Goal: Information Seeking & Learning: Learn about a topic

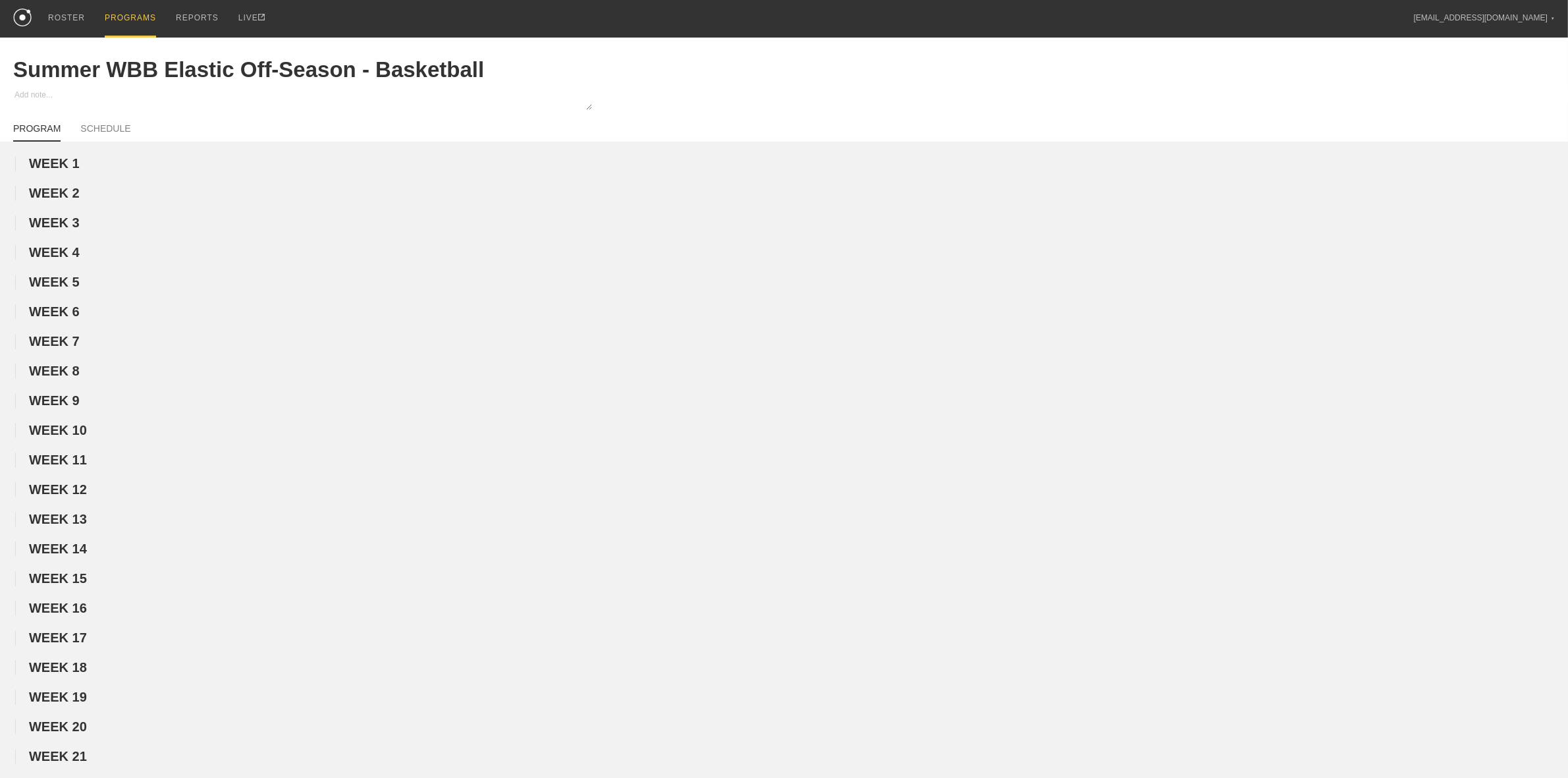
drag, startPoint x: 122, startPoint y: 8, endPoint x: 115, endPoint y: 7, distance: 7.1
click at [122, 8] on div "PROGRAMS" at bounding box center [130, 18] width 52 height 38
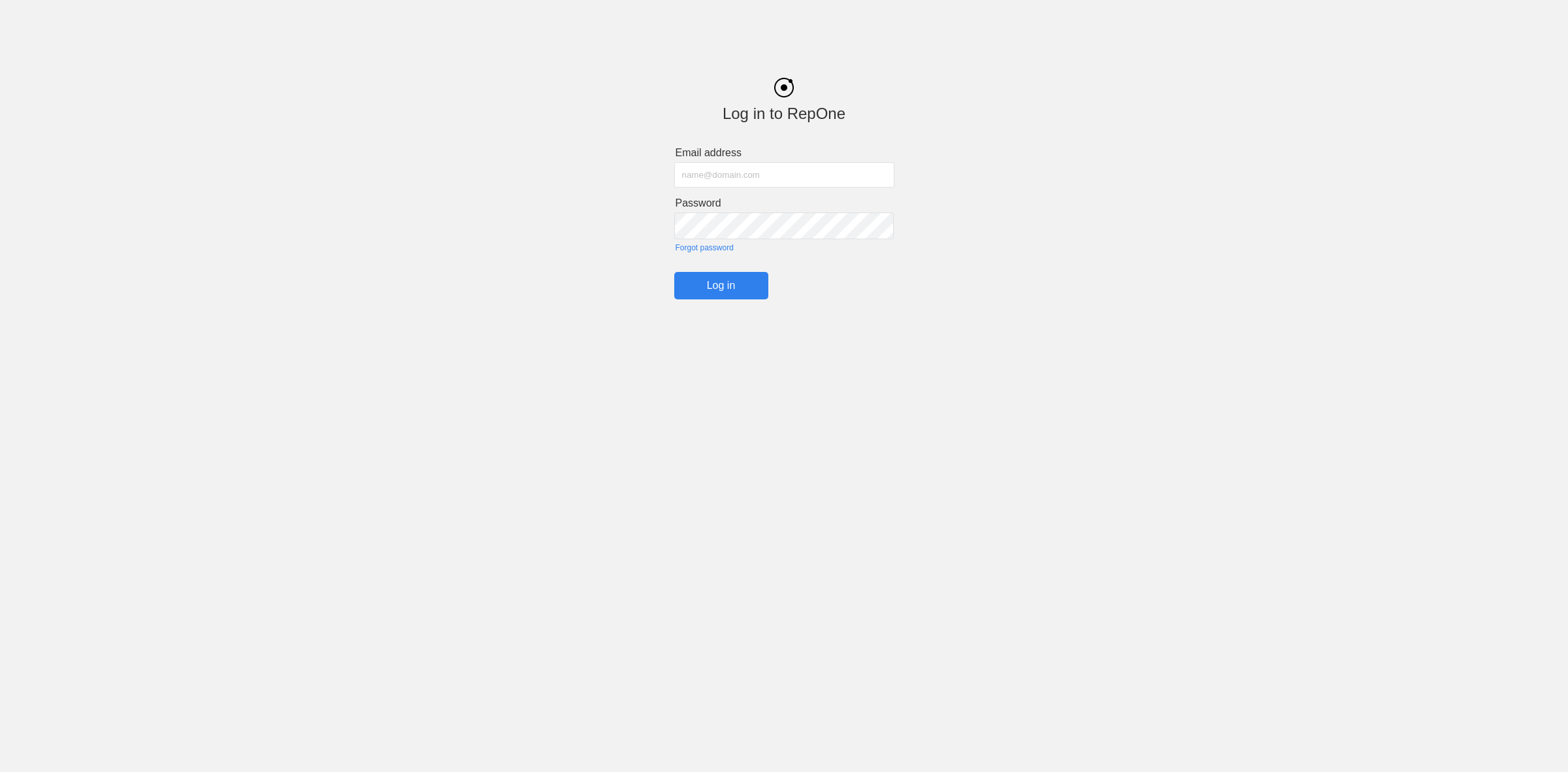
type input "[EMAIL_ADDRESS][DOMAIN_NAME]"
click at [716, 289] on input "Log in" at bounding box center [721, 285] width 94 height 27
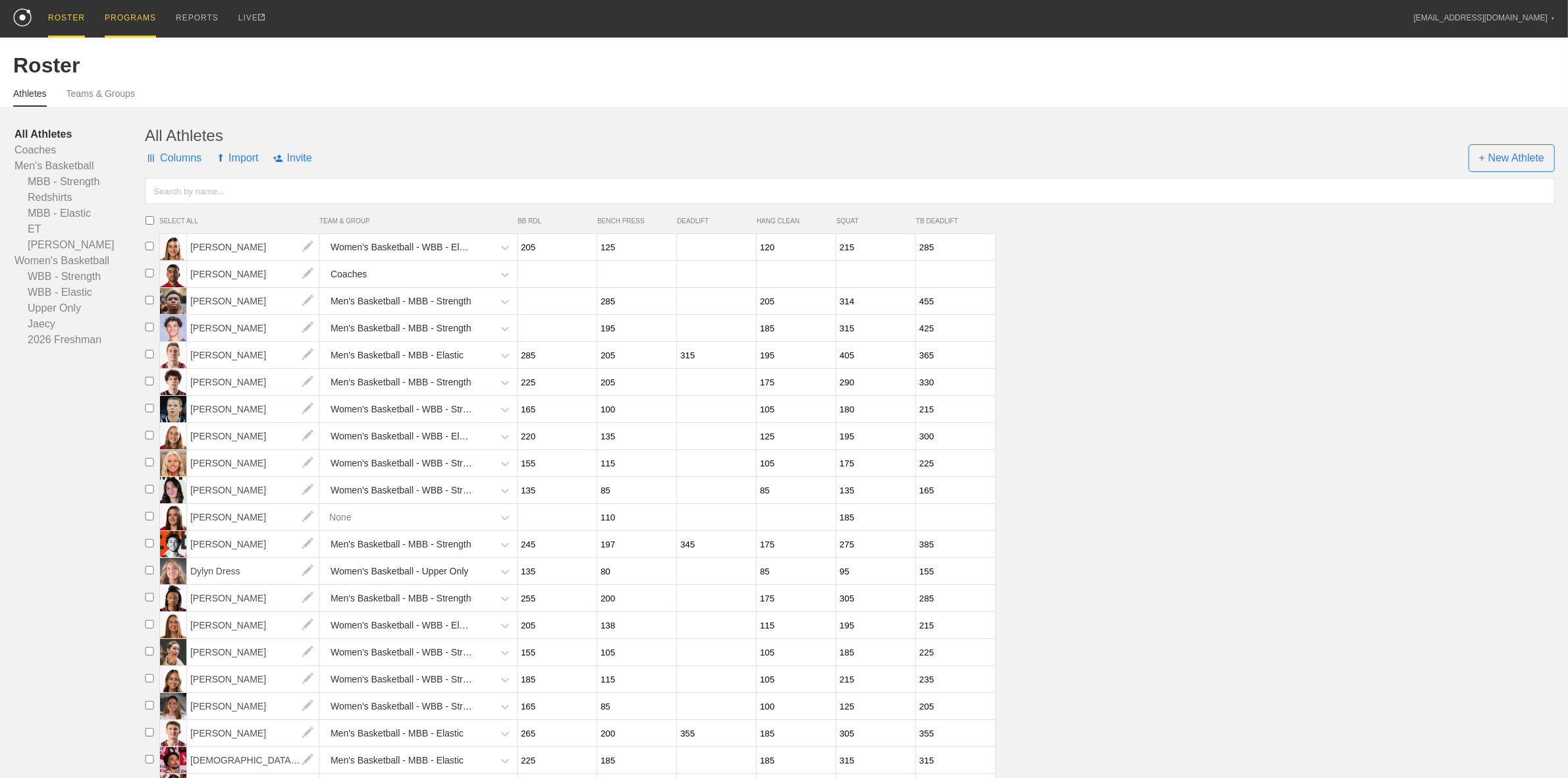
click at [118, 14] on div "PROGRAMS" at bounding box center [130, 18] width 52 height 38
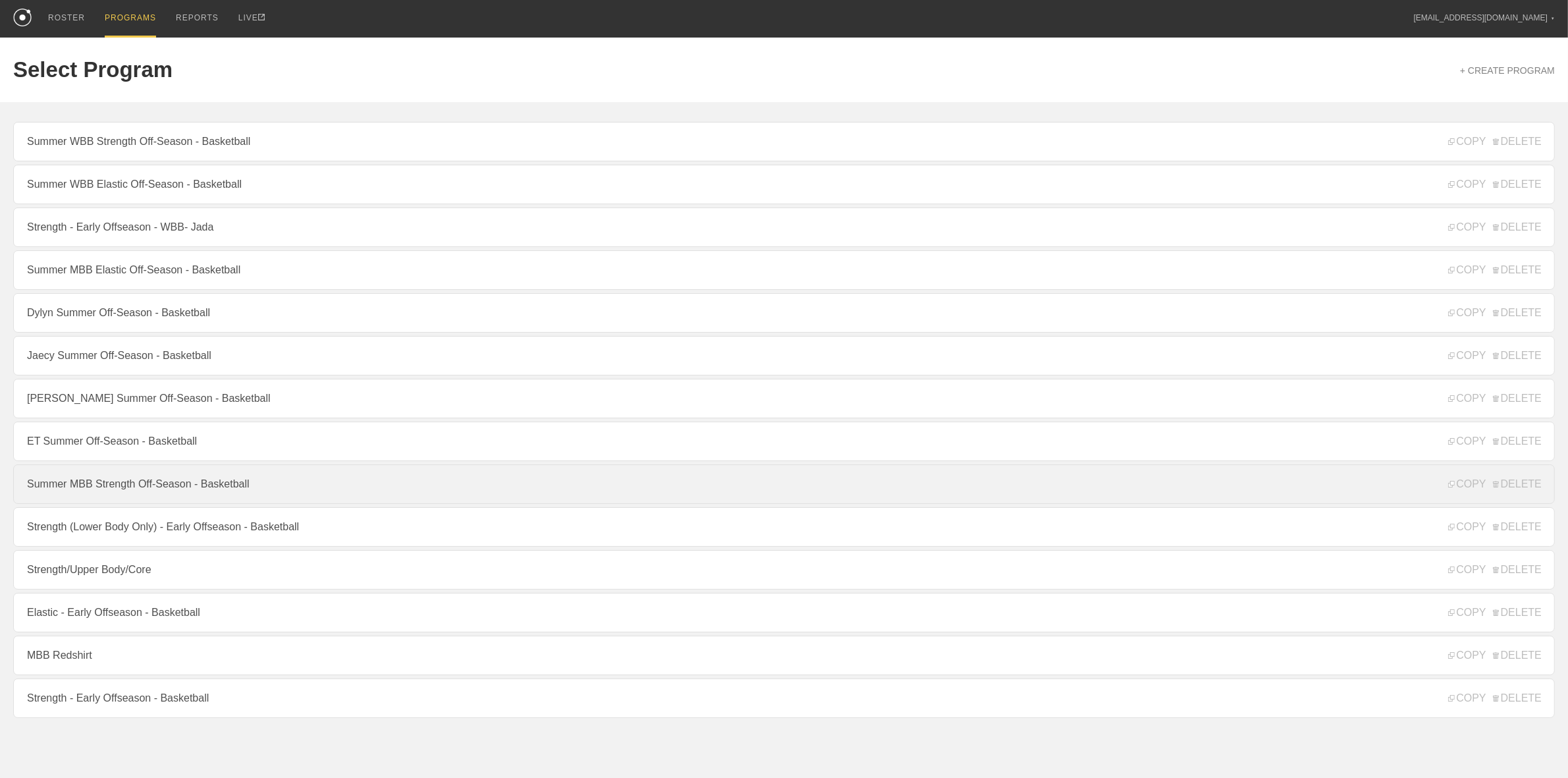
drag, startPoint x: 139, startPoint y: 488, endPoint x: 146, endPoint y: 486, distance: 7.3
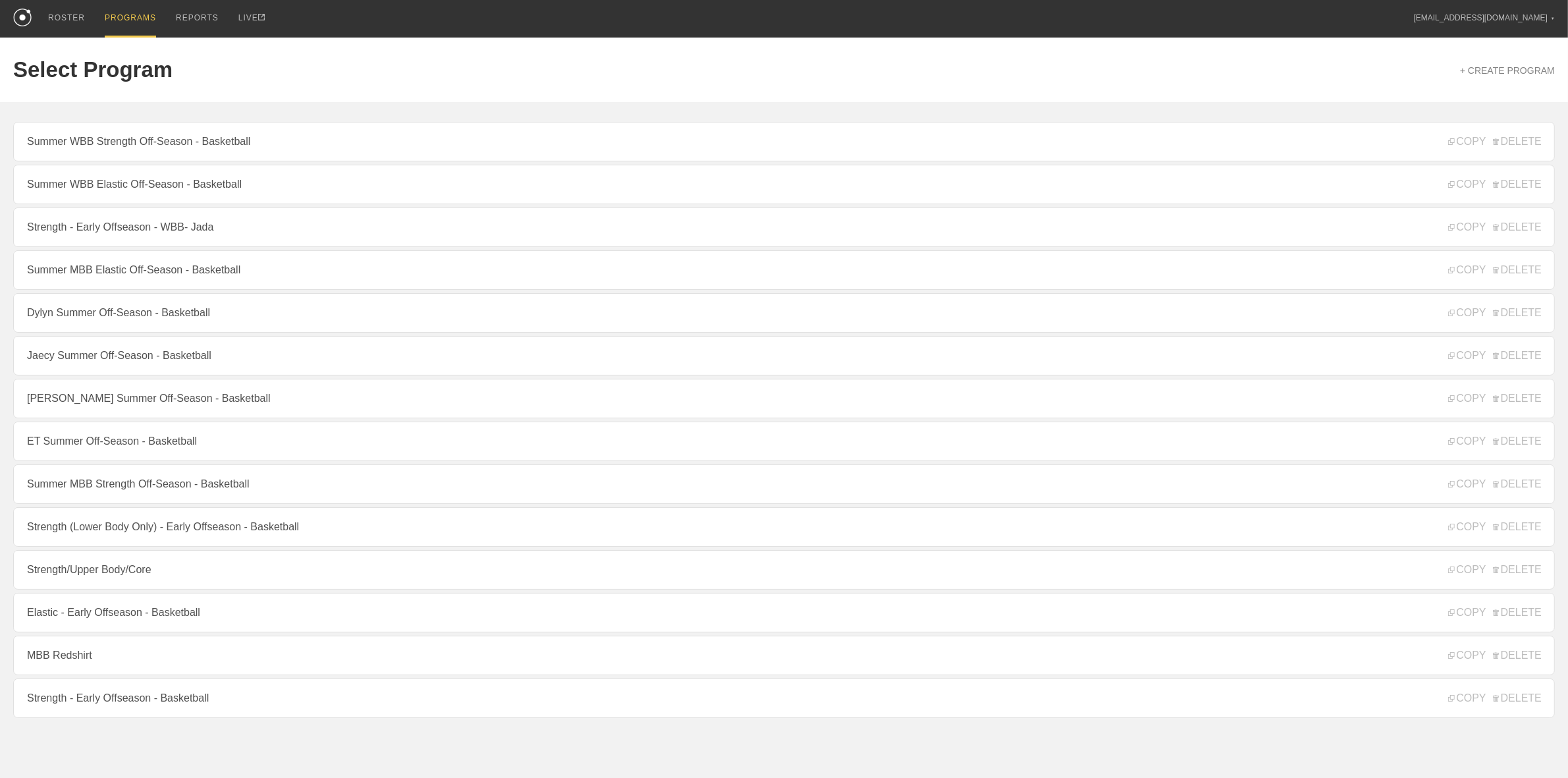
click at [140, 488] on link "Summer MBB Strength Off-Season - Basketball" at bounding box center [784, 483] width 1541 height 39
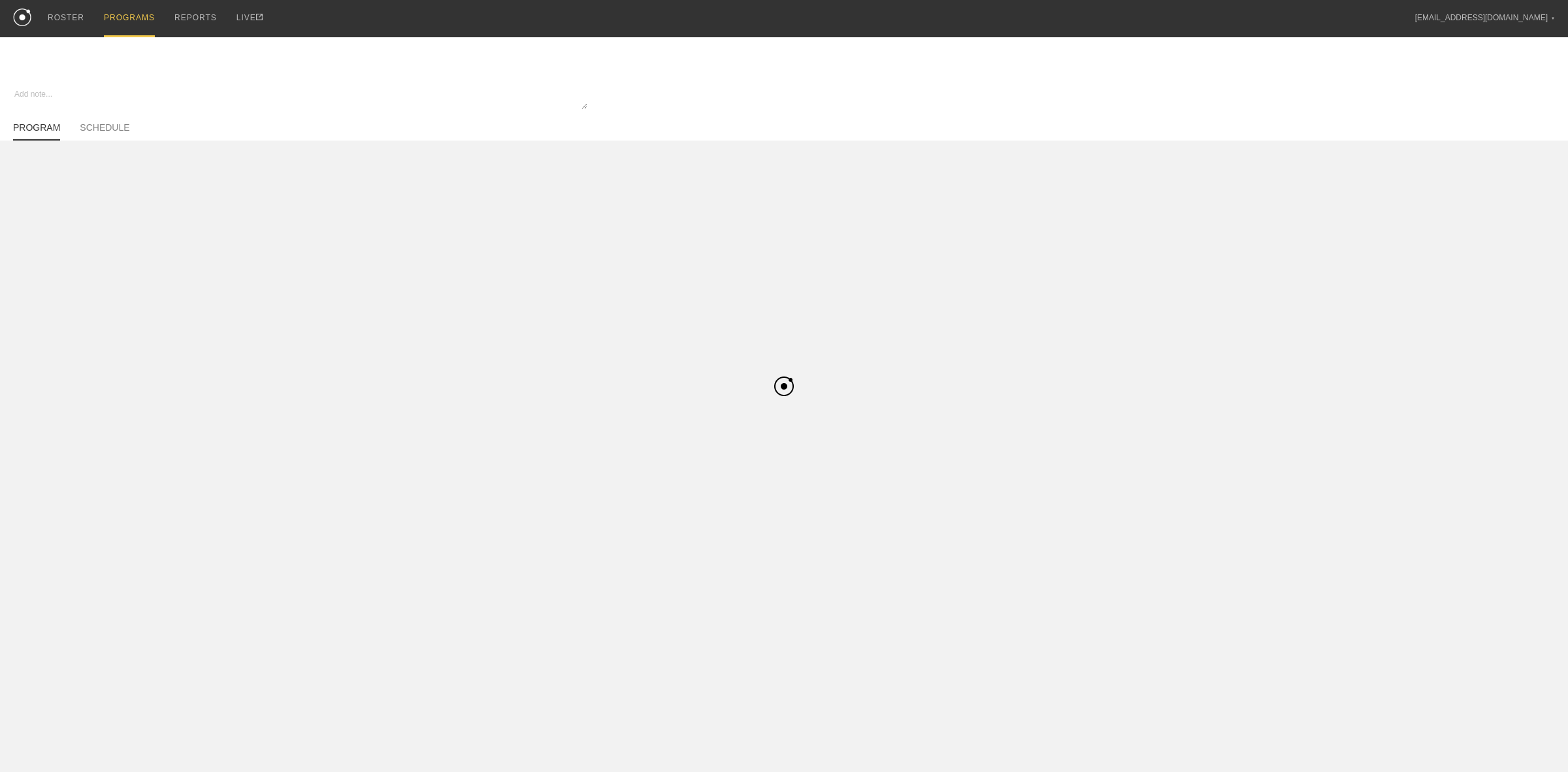
type textarea "x"
type input "Summer MBB Strength Off-Season - Basketball"
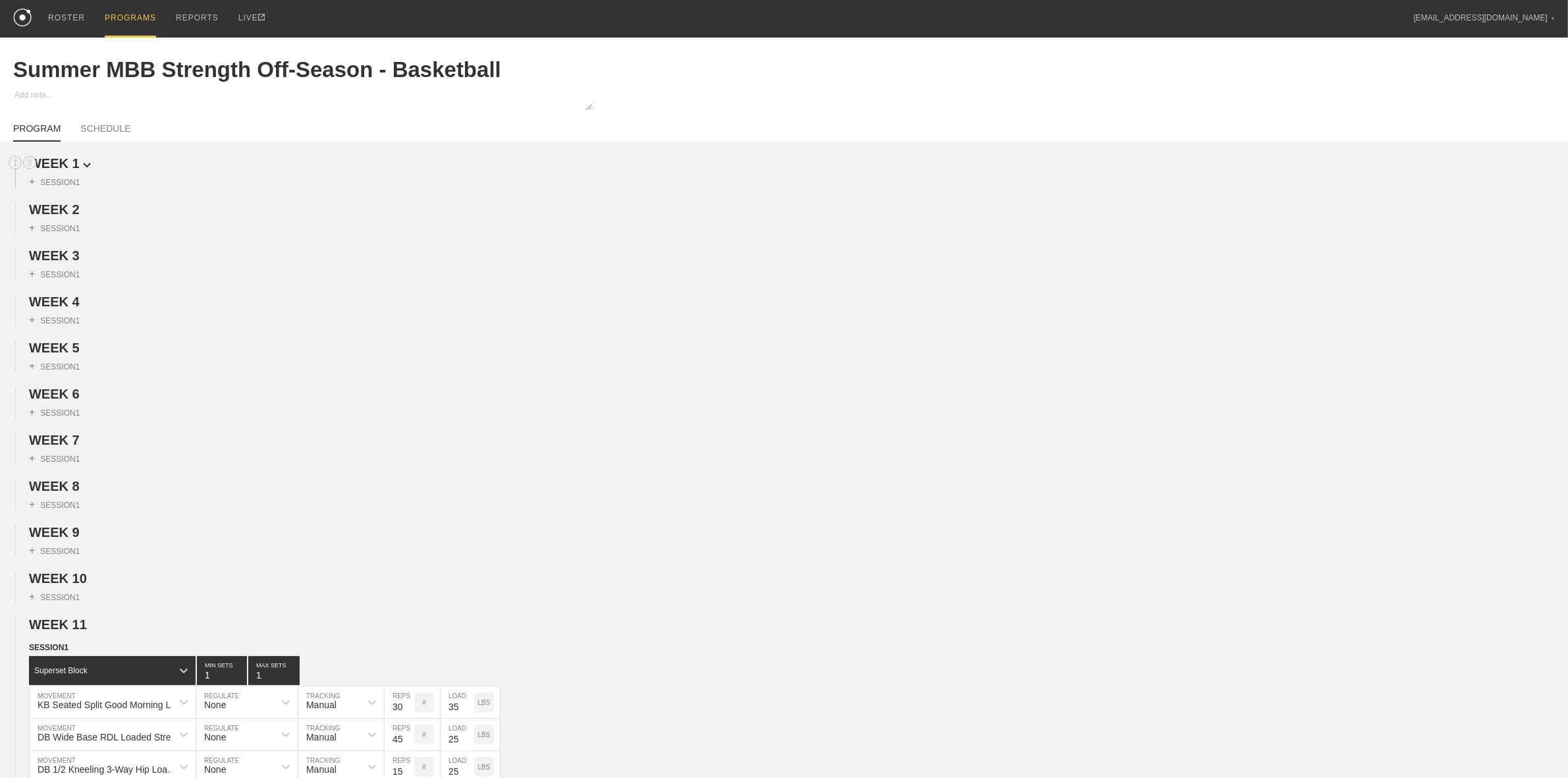
click at [83, 164] on img at bounding box center [86, 165] width 8 height 5
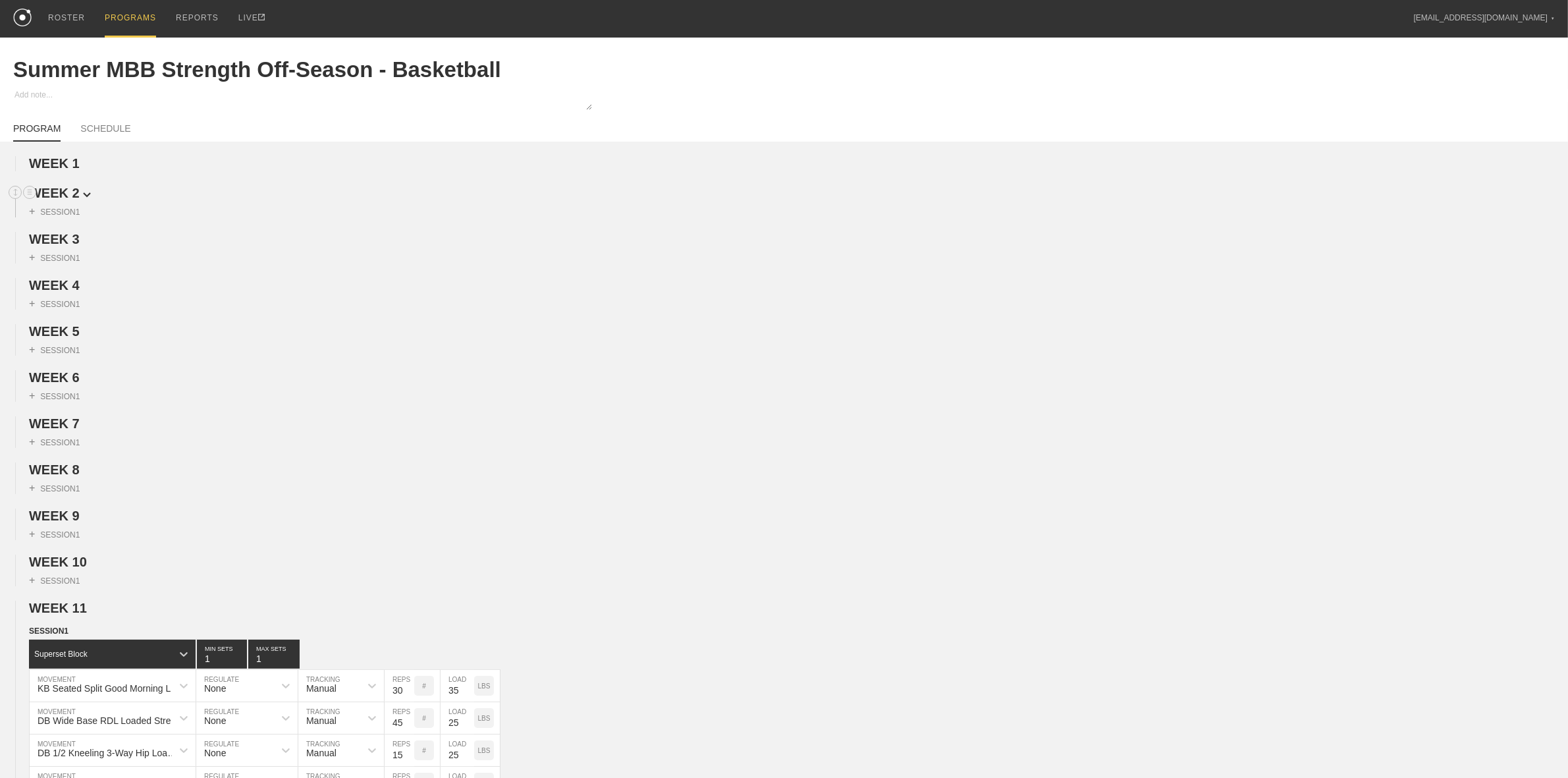
click at [83, 195] on img at bounding box center [86, 194] width 8 height 5
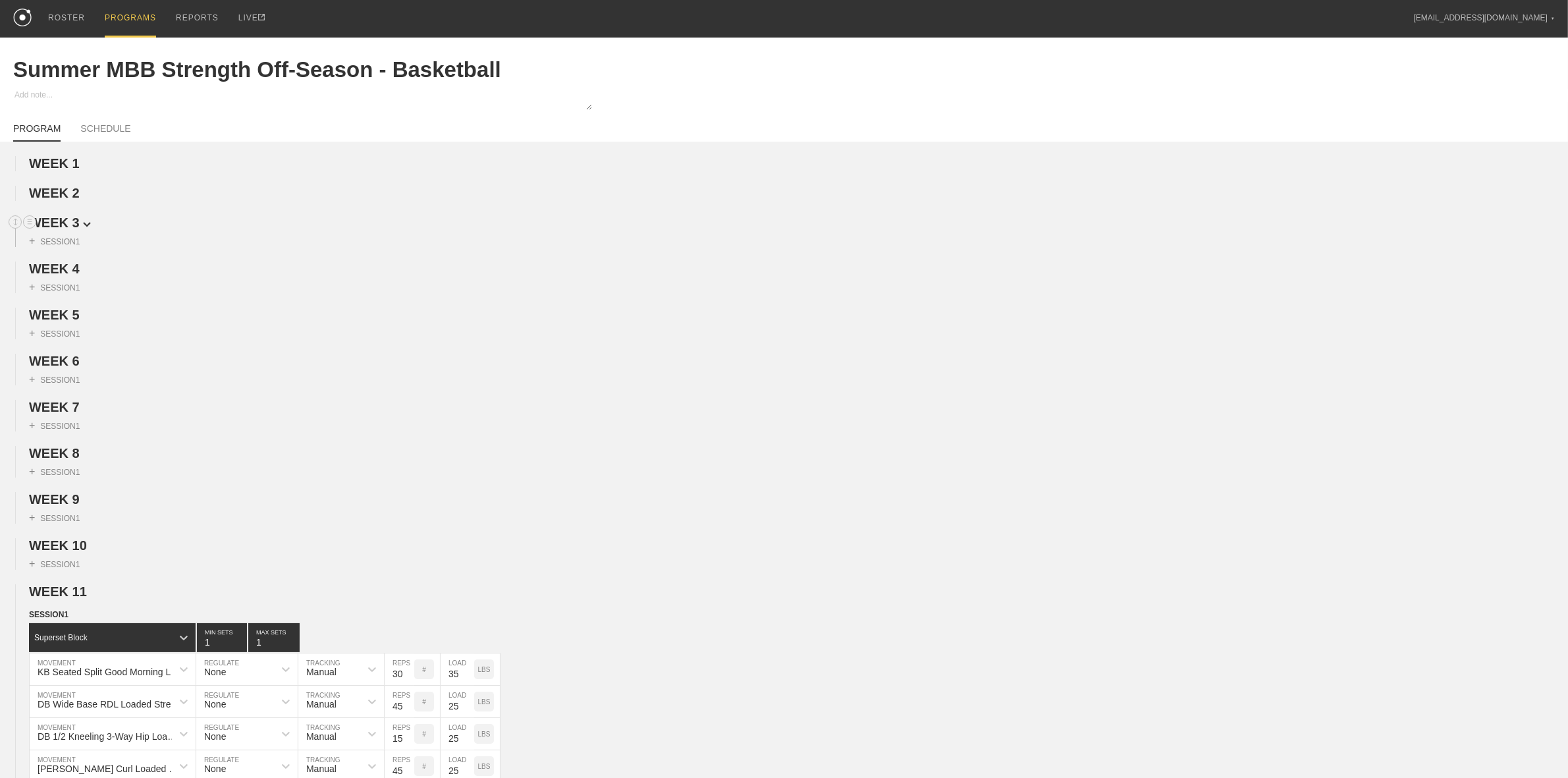
click at [77, 223] on span "WEEK 3" at bounding box center [60, 222] width 62 height 14
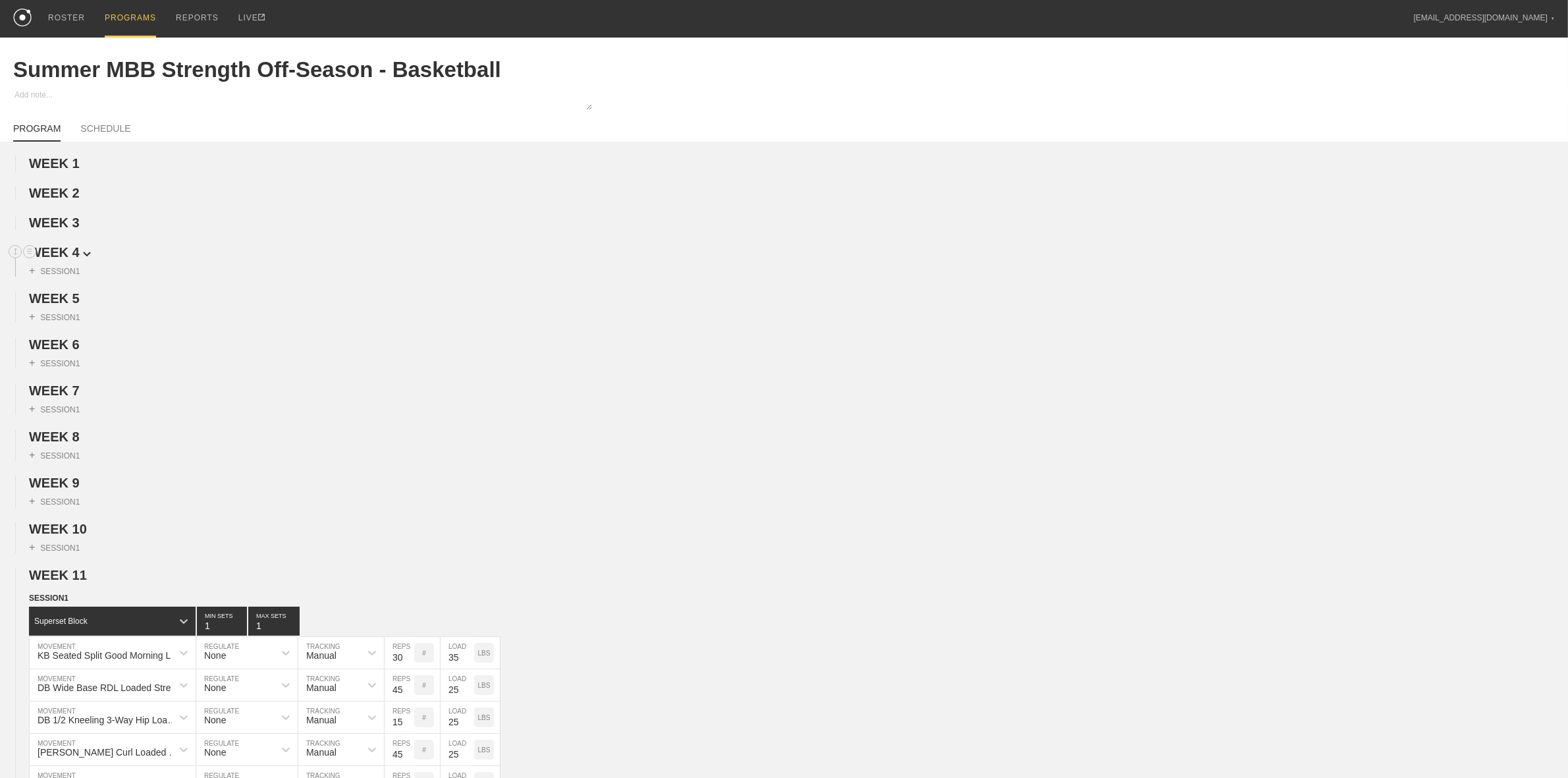
click at [69, 251] on span "WEEK 4" at bounding box center [60, 252] width 62 height 14
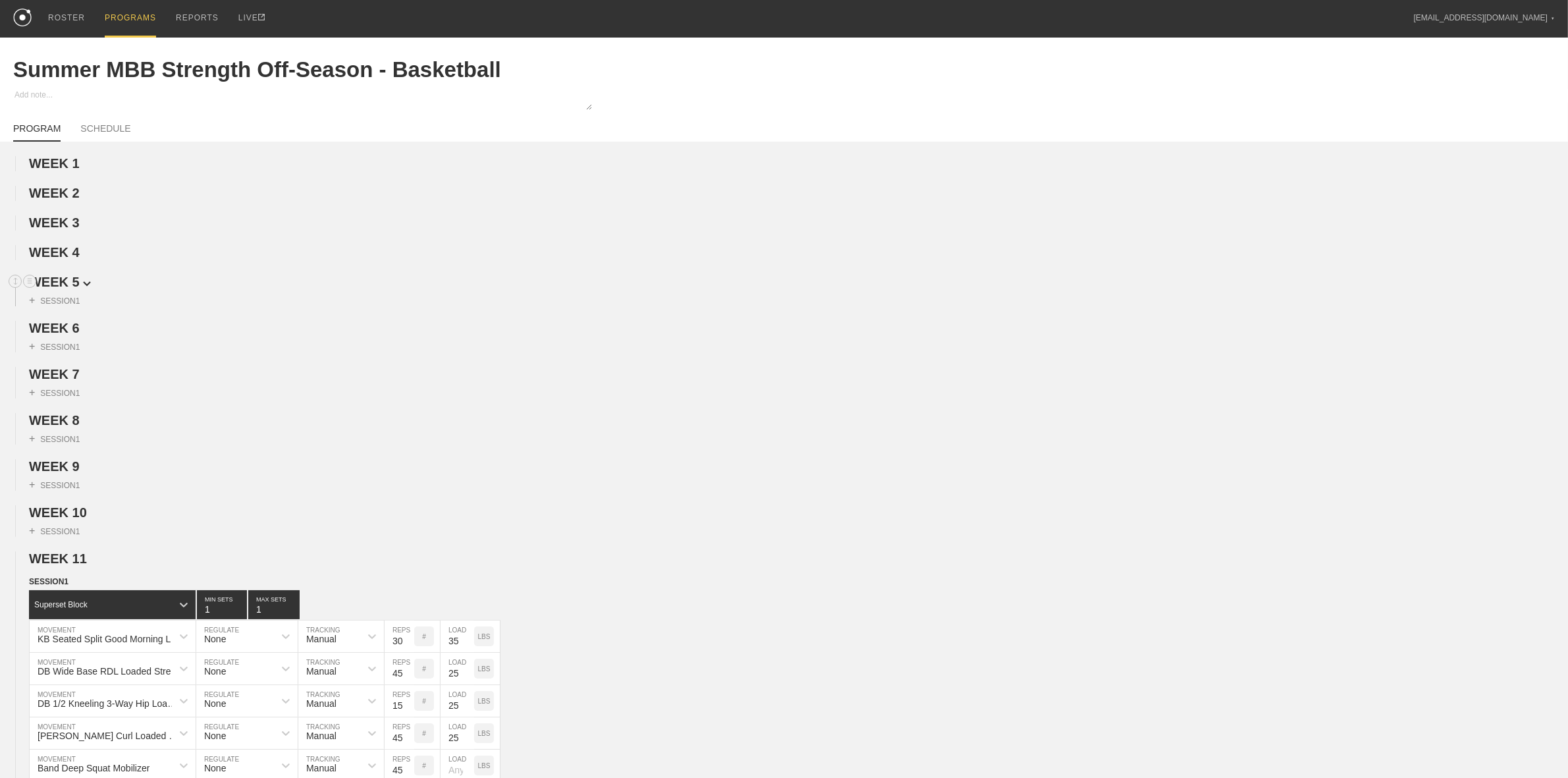
click at [67, 284] on span "WEEK 5" at bounding box center [60, 281] width 62 height 14
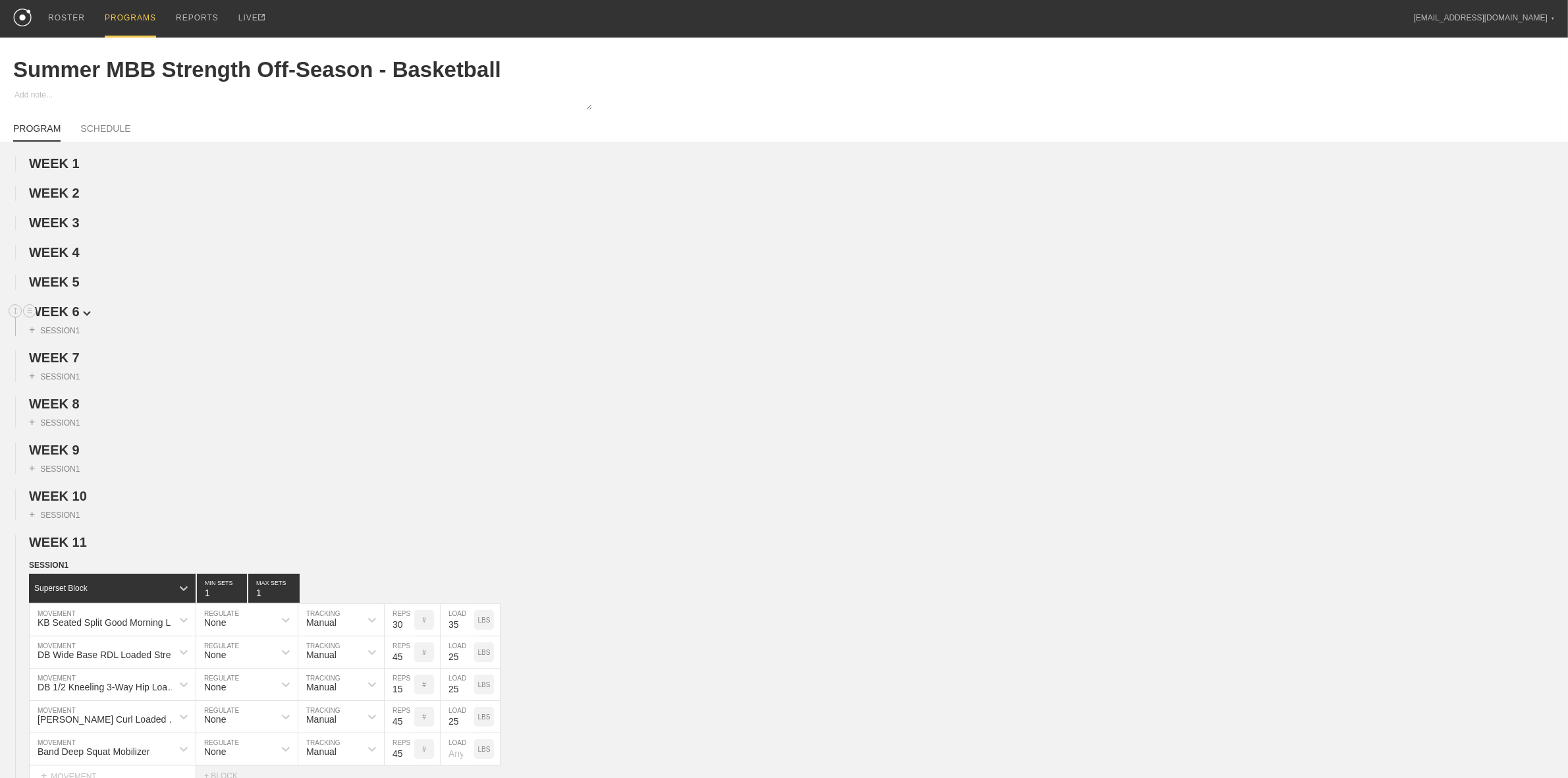
click at [66, 314] on span "WEEK 6" at bounding box center [60, 311] width 62 height 14
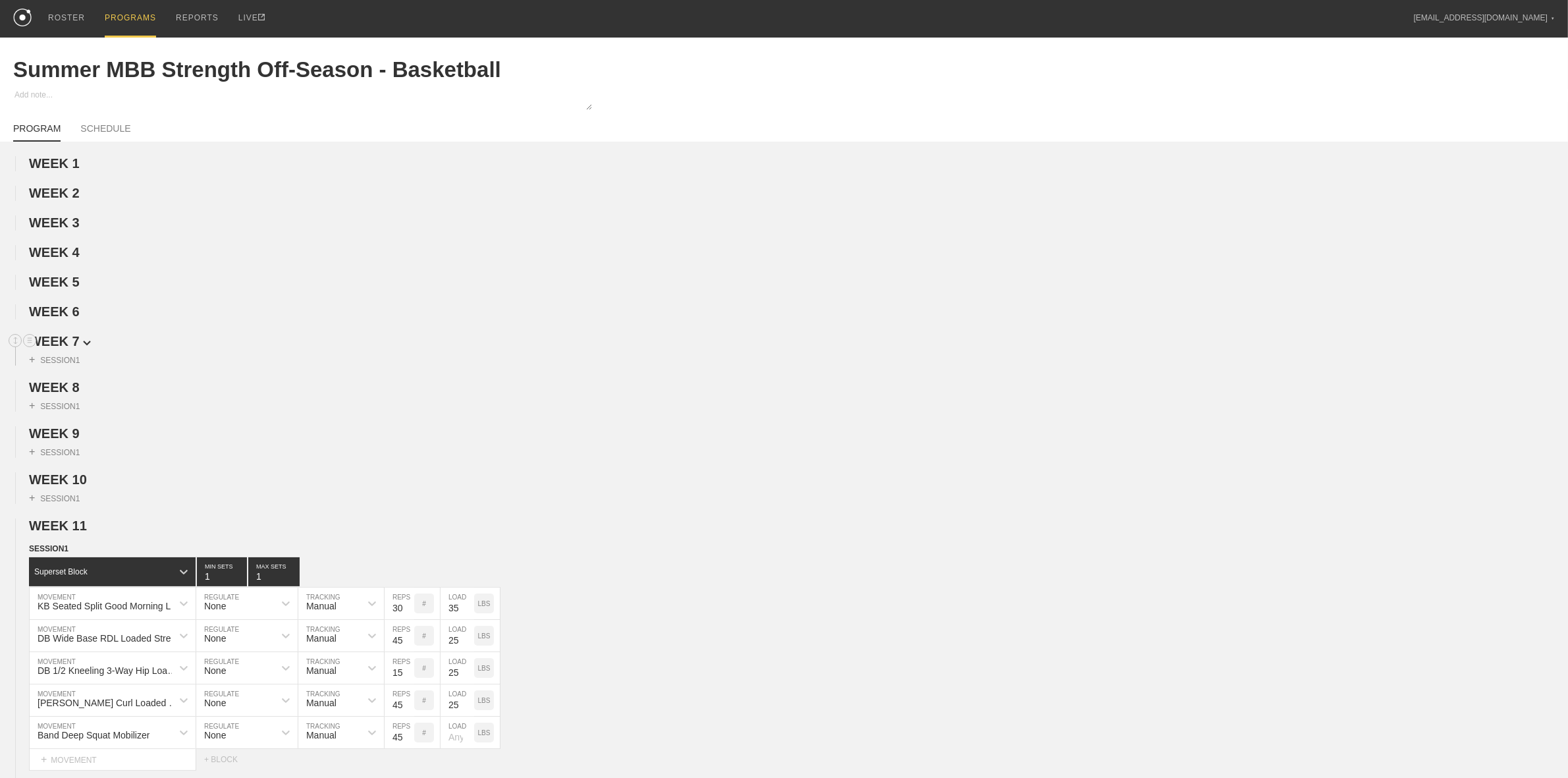
click at [63, 344] on span "WEEK 7" at bounding box center [60, 341] width 62 height 14
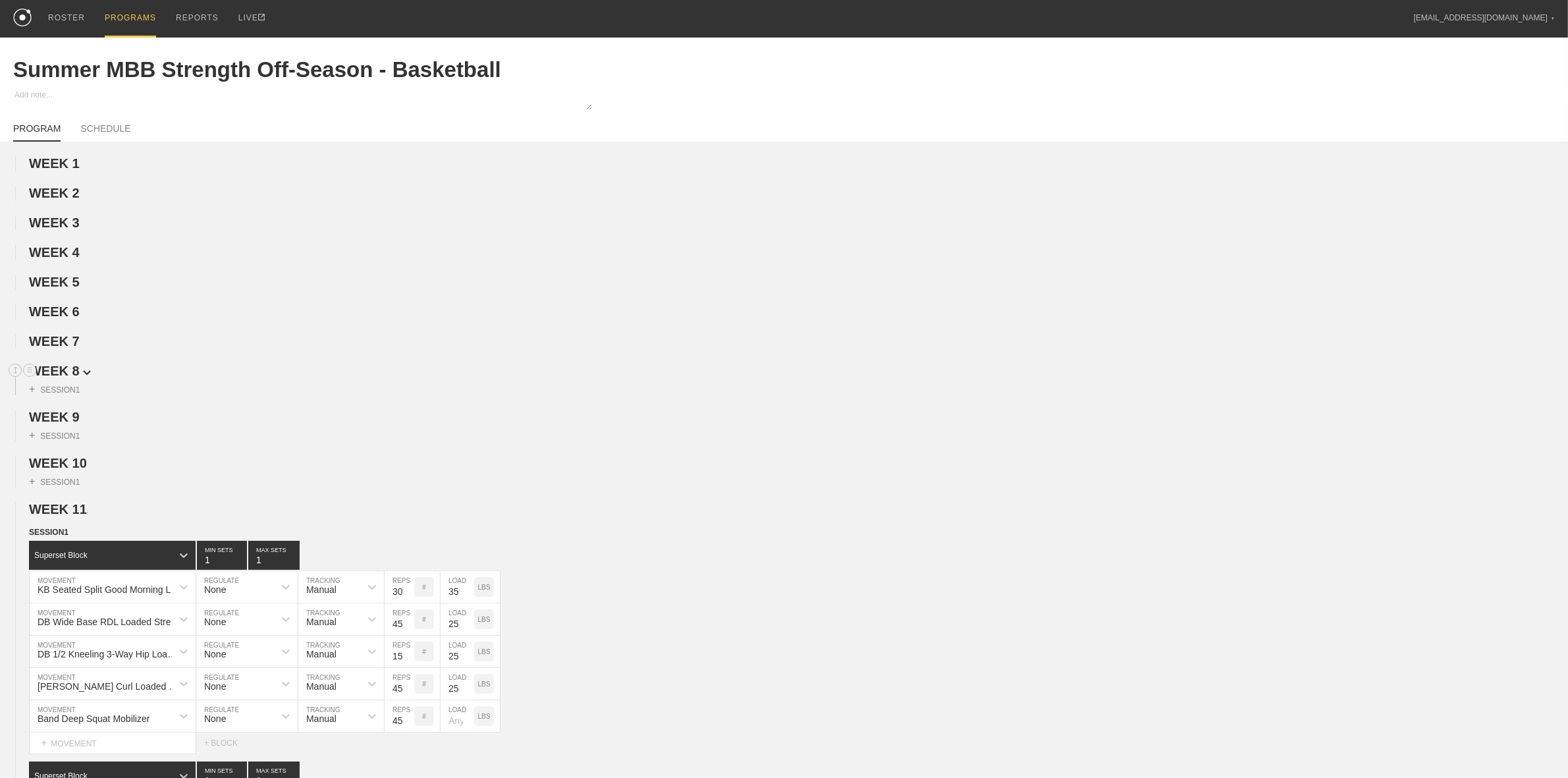
click at [61, 378] on span "WEEK 8" at bounding box center [60, 371] width 62 height 14
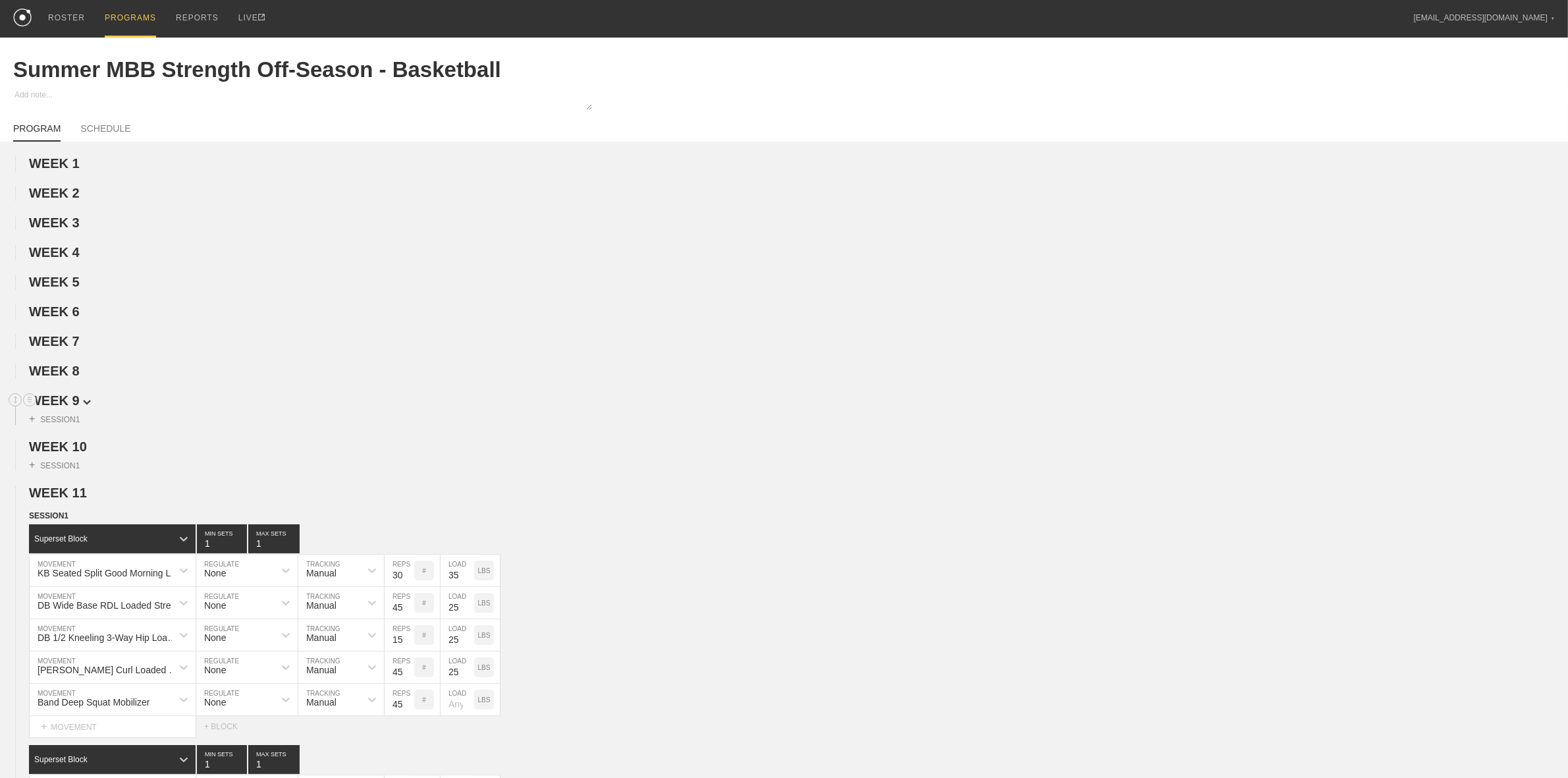
click at [58, 407] on span "WEEK 9" at bounding box center [60, 400] width 62 height 14
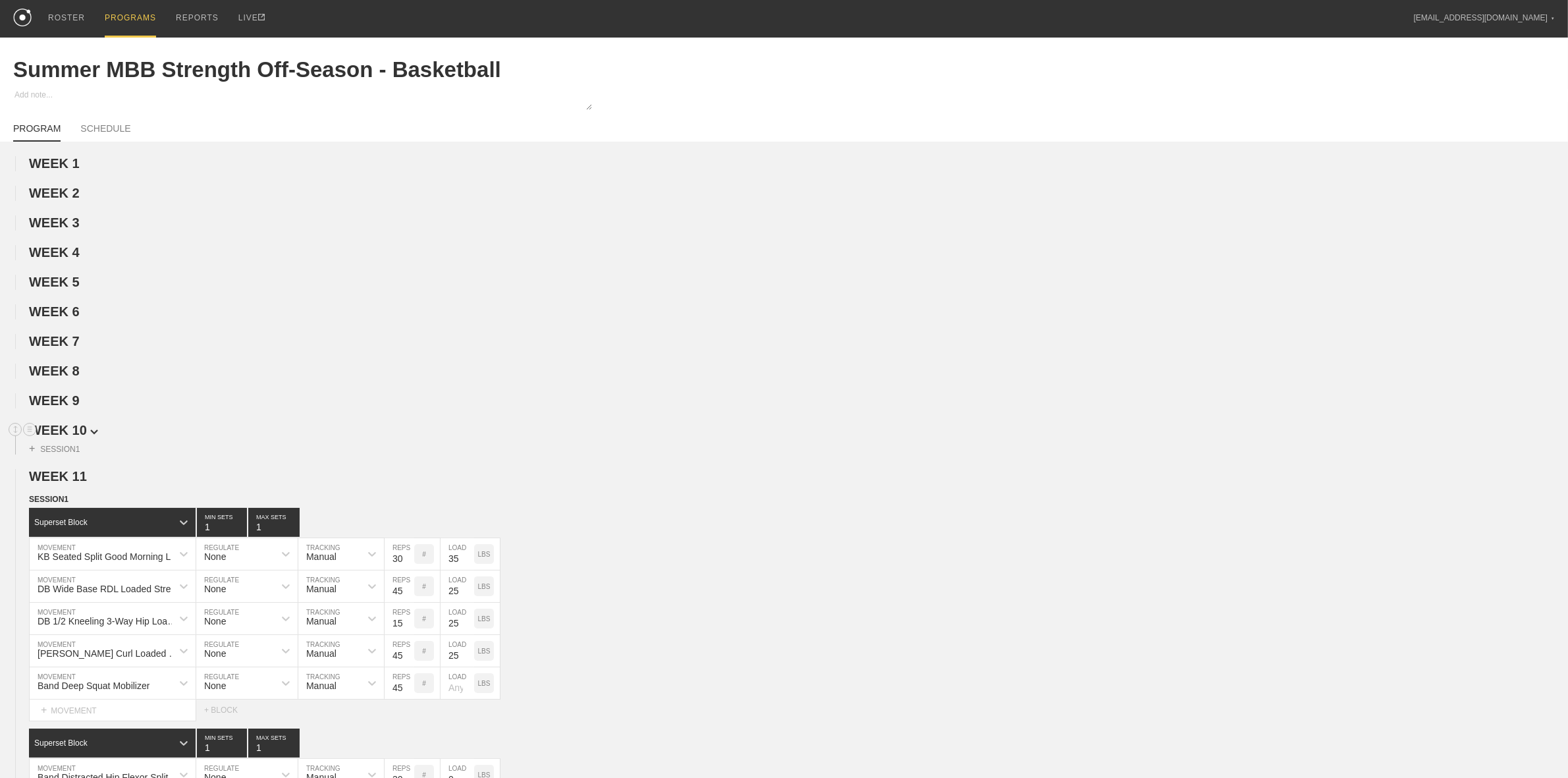
click at [56, 435] on span "WEEK 10" at bounding box center [63, 430] width 69 height 14
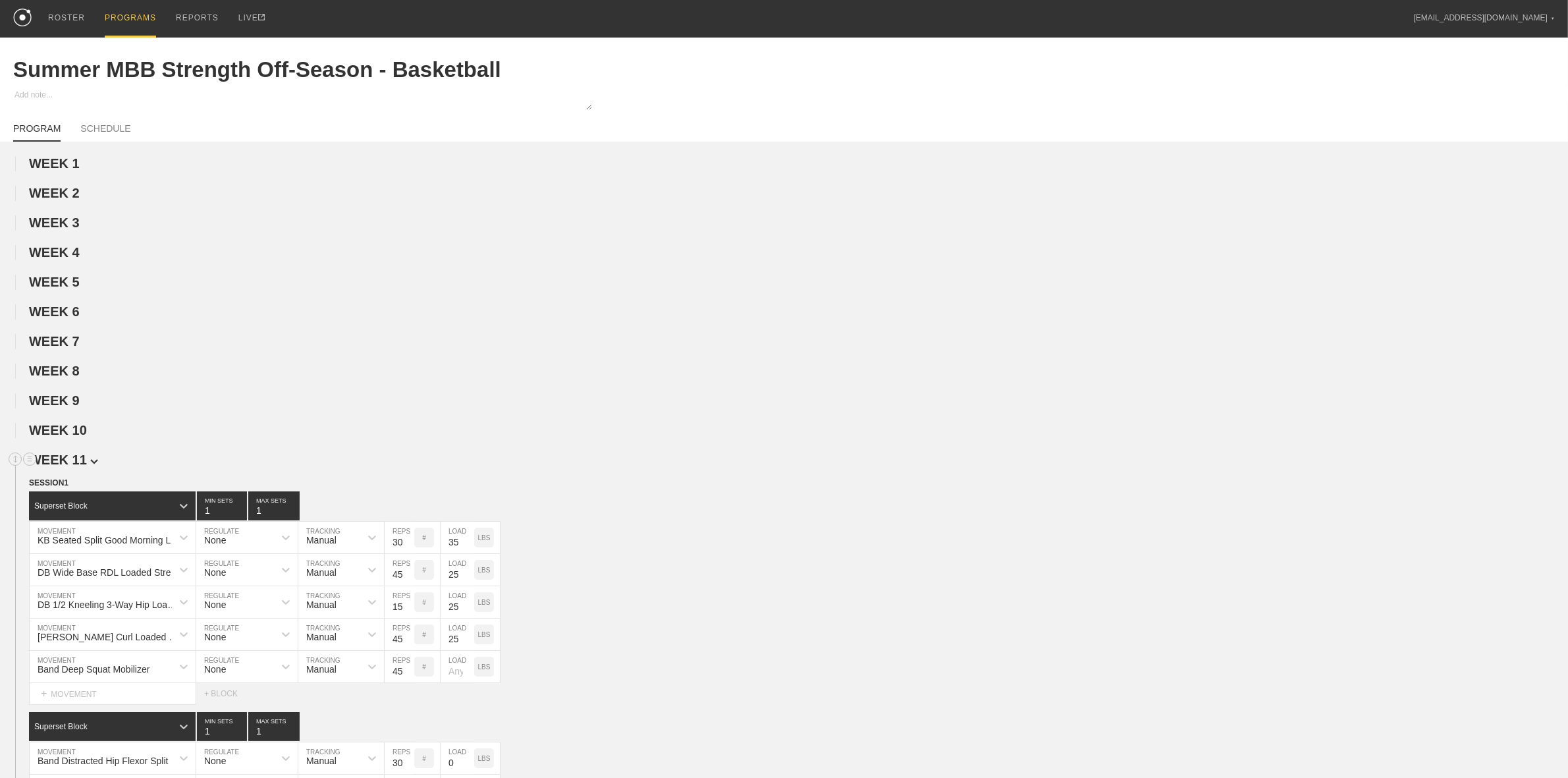
click at [54, 466] on span "WEEK 11" at bounding box center [63, 459] width 69 height 14
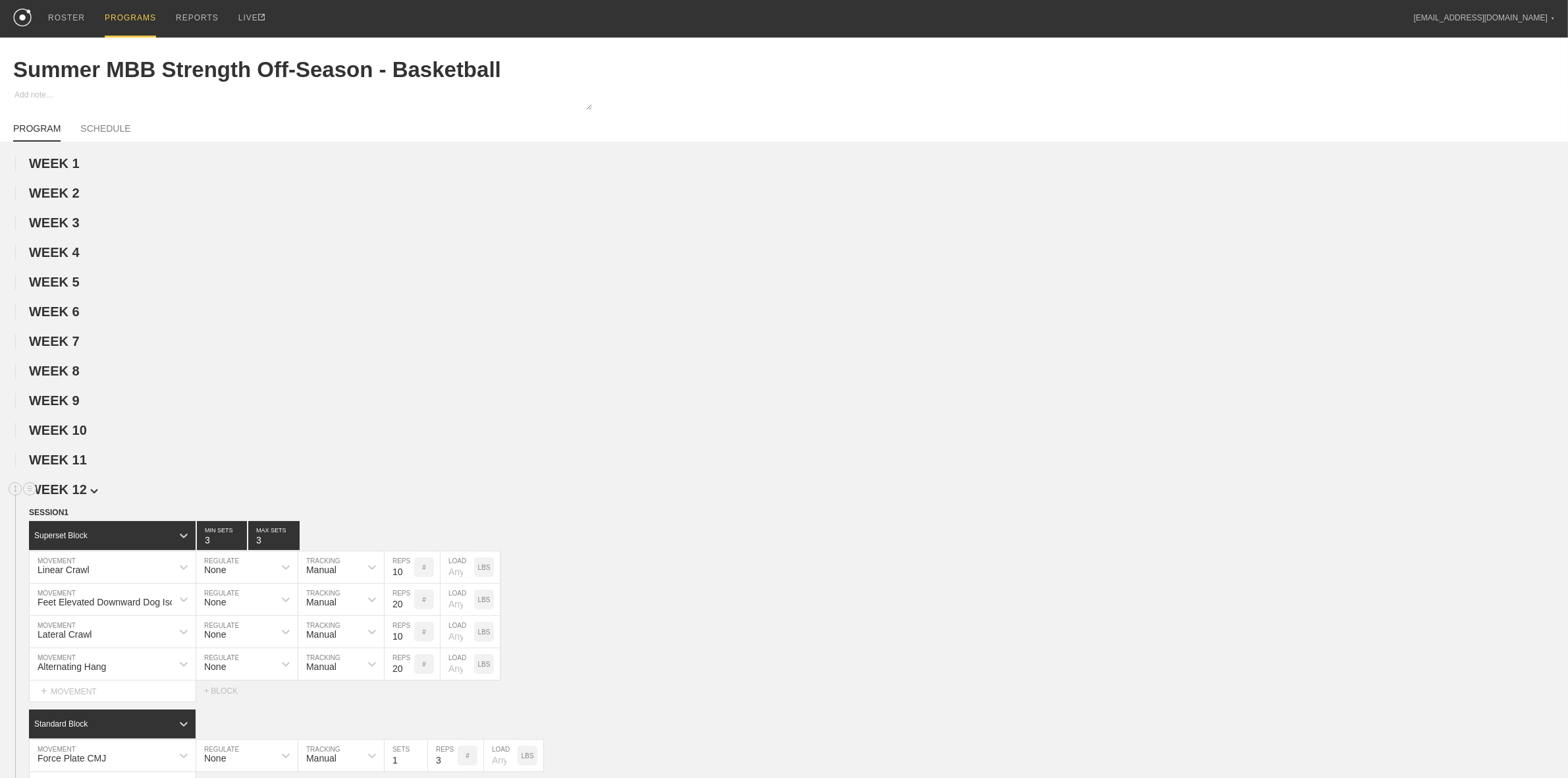
click at [61, 495] on span "WEEK 12" at bounding box center [63, 489] width 69 height 14
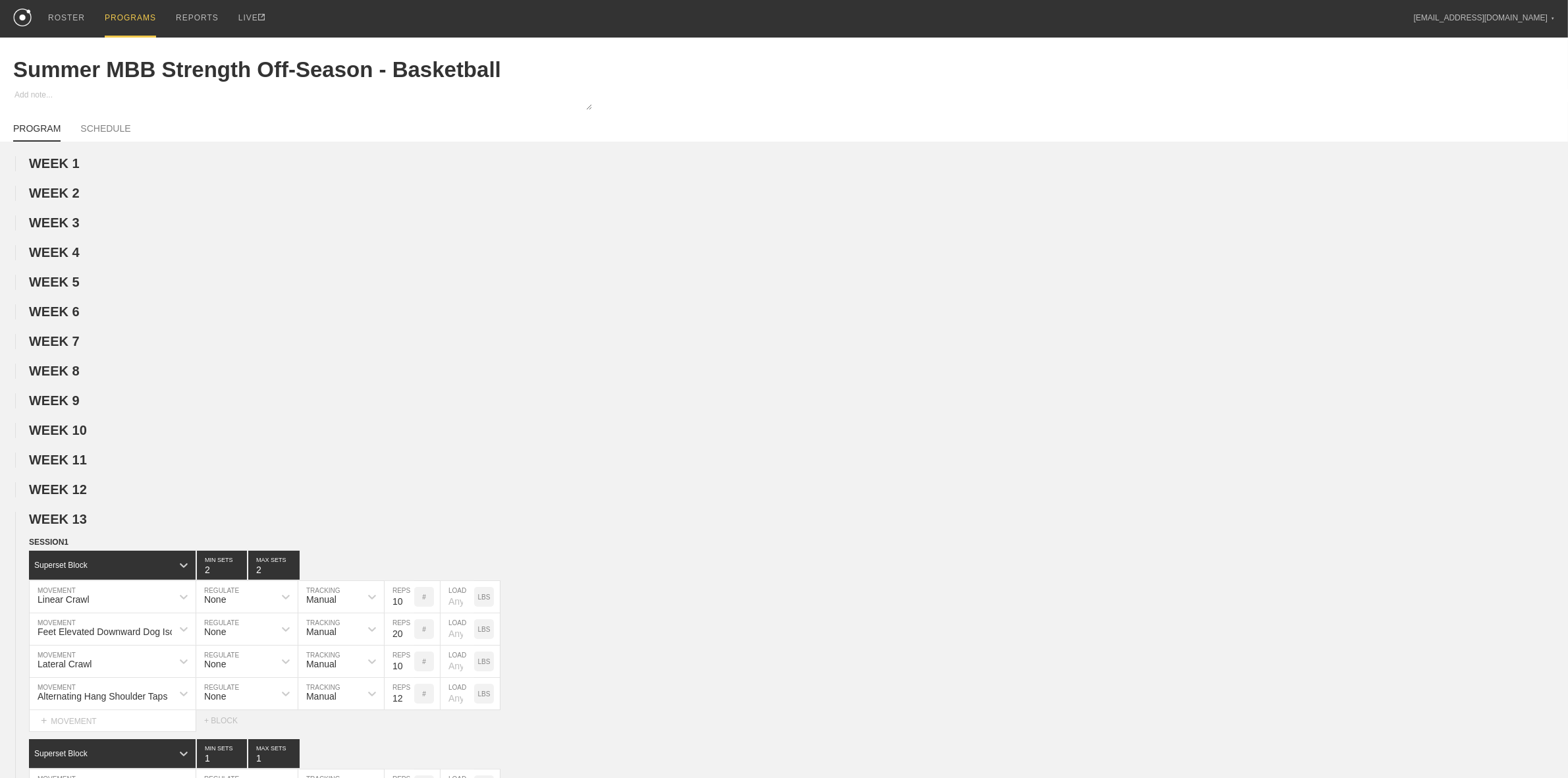
click at [67, 522] on span "WEEK 13" at bounding box center [58, 518] width 58 height 14
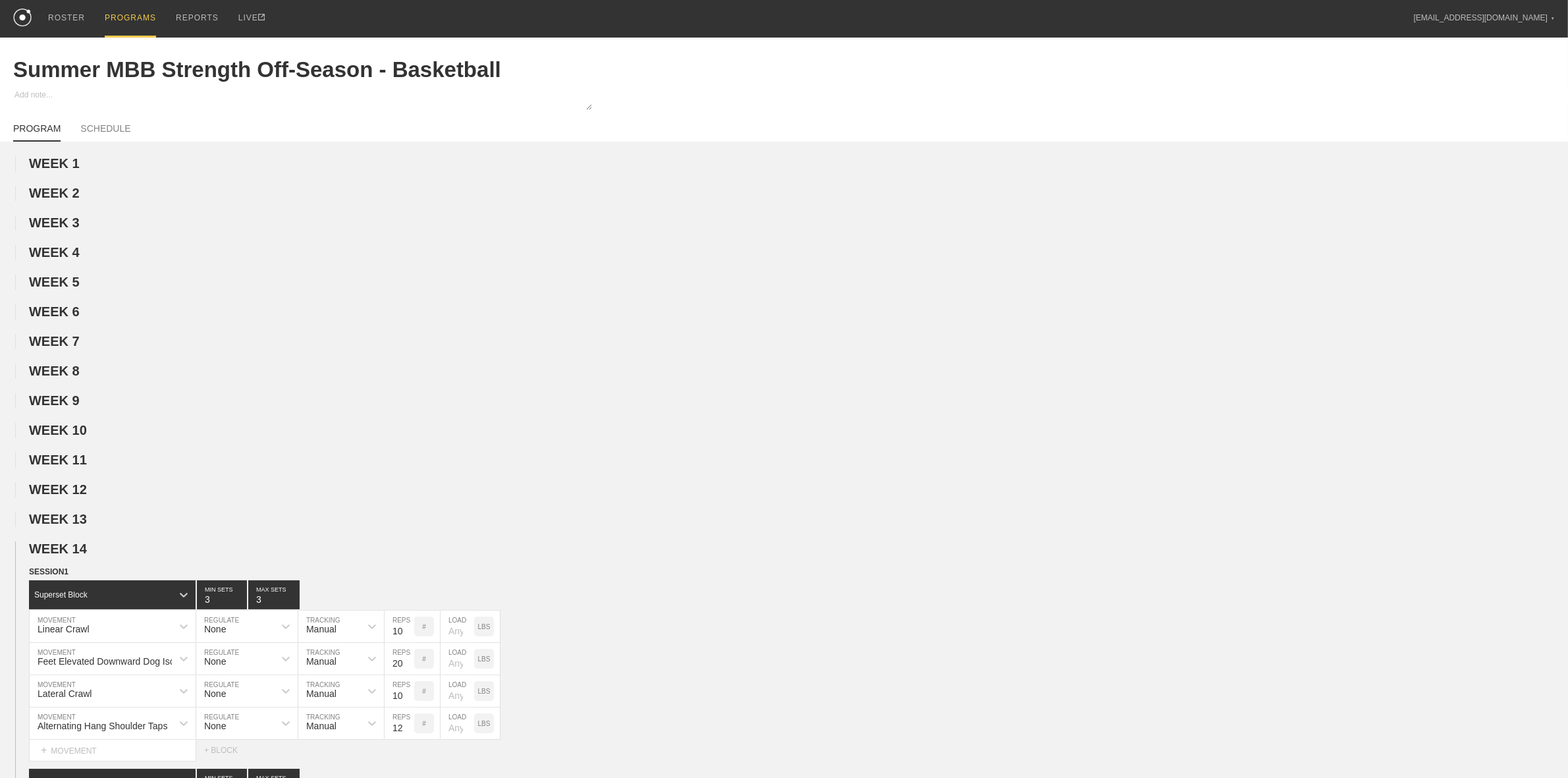
click at [79, 556] on span "WEEK 14" at bounding box center [63, 548] width 69 height 14
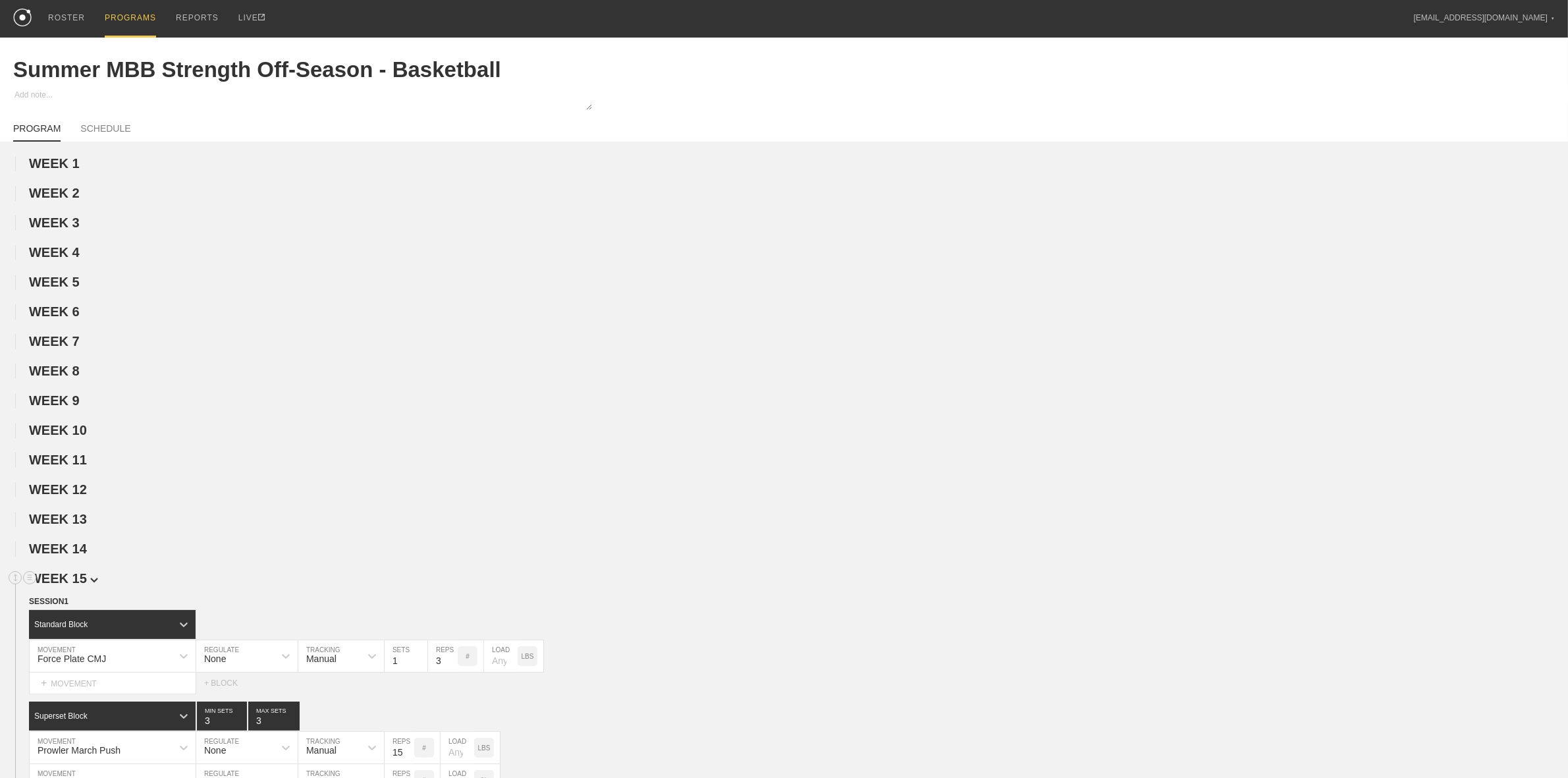
click at [79, 585] on span "WEEK 15" at bounding box center [63, 578] width 69 height 14
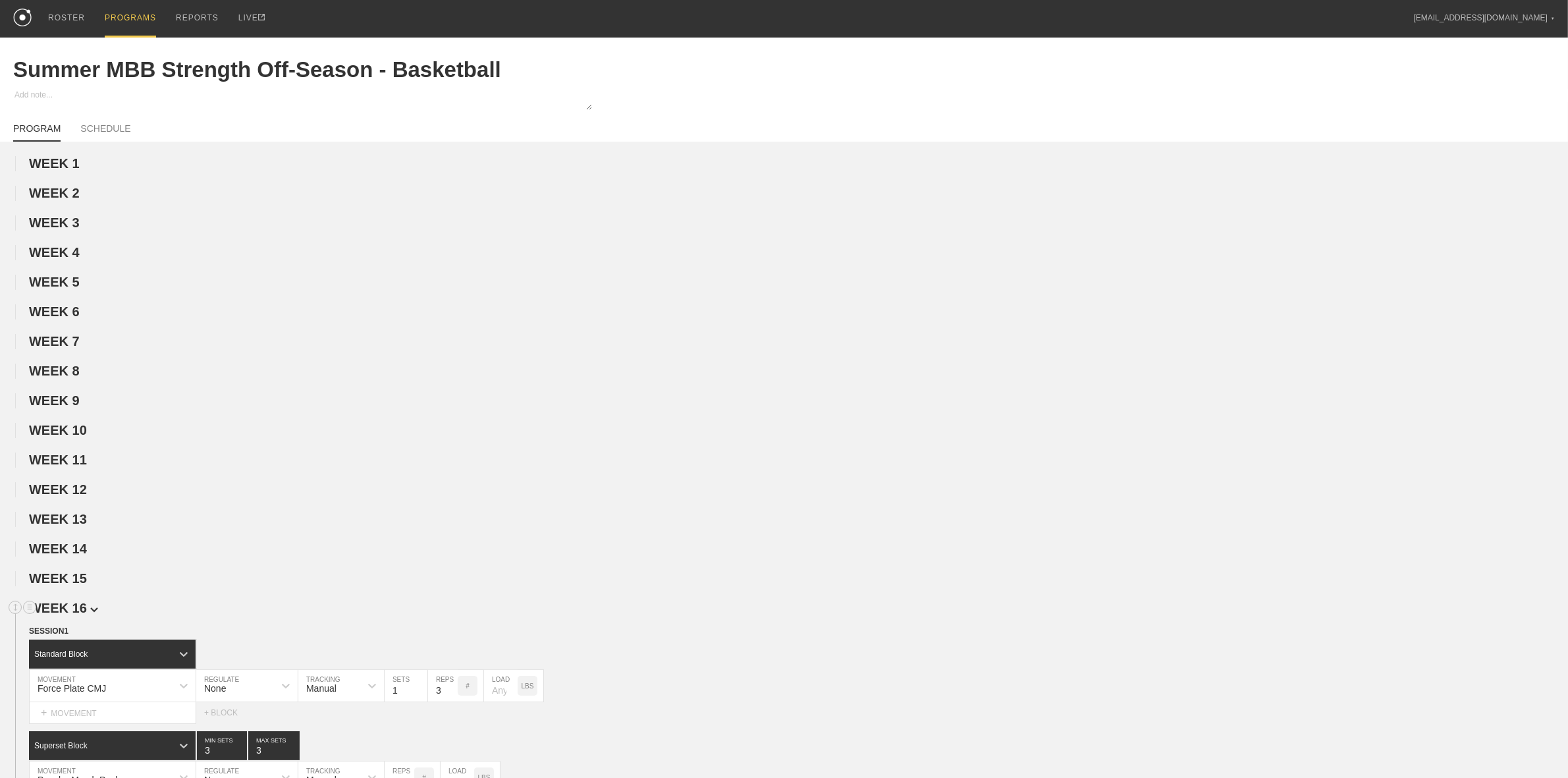
click at [79, 614] on span "WEEK 16" at bounding box center [63, 608] width 69 height 14
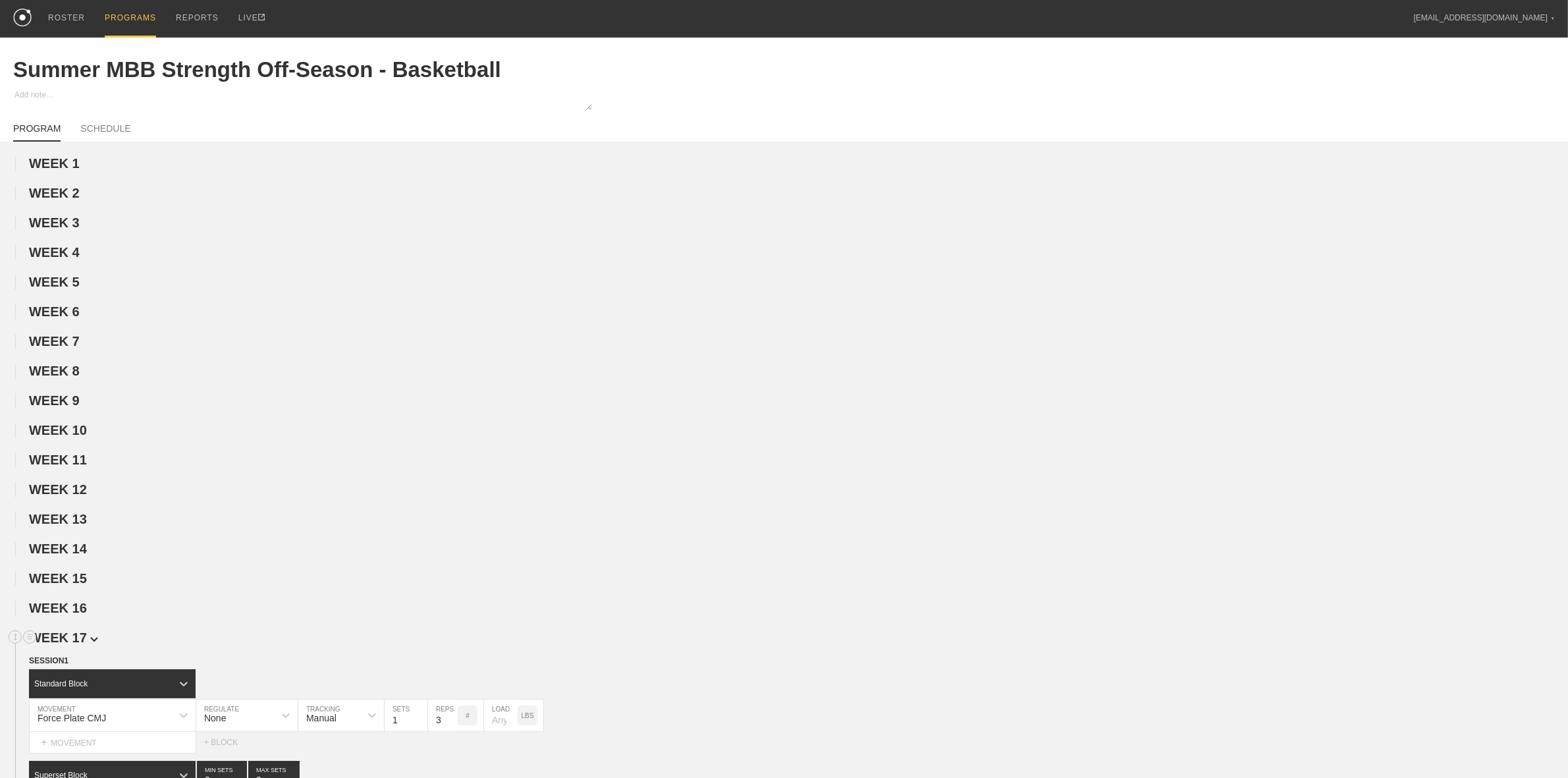
drag, startPoint x: 76, startPoint y: 641, endPoint x: 76, endPoint y: 649, distance: 8.0
click at [76, 642] on span "WEEK 17" at bounding box center [63, 637] width 69 height 14
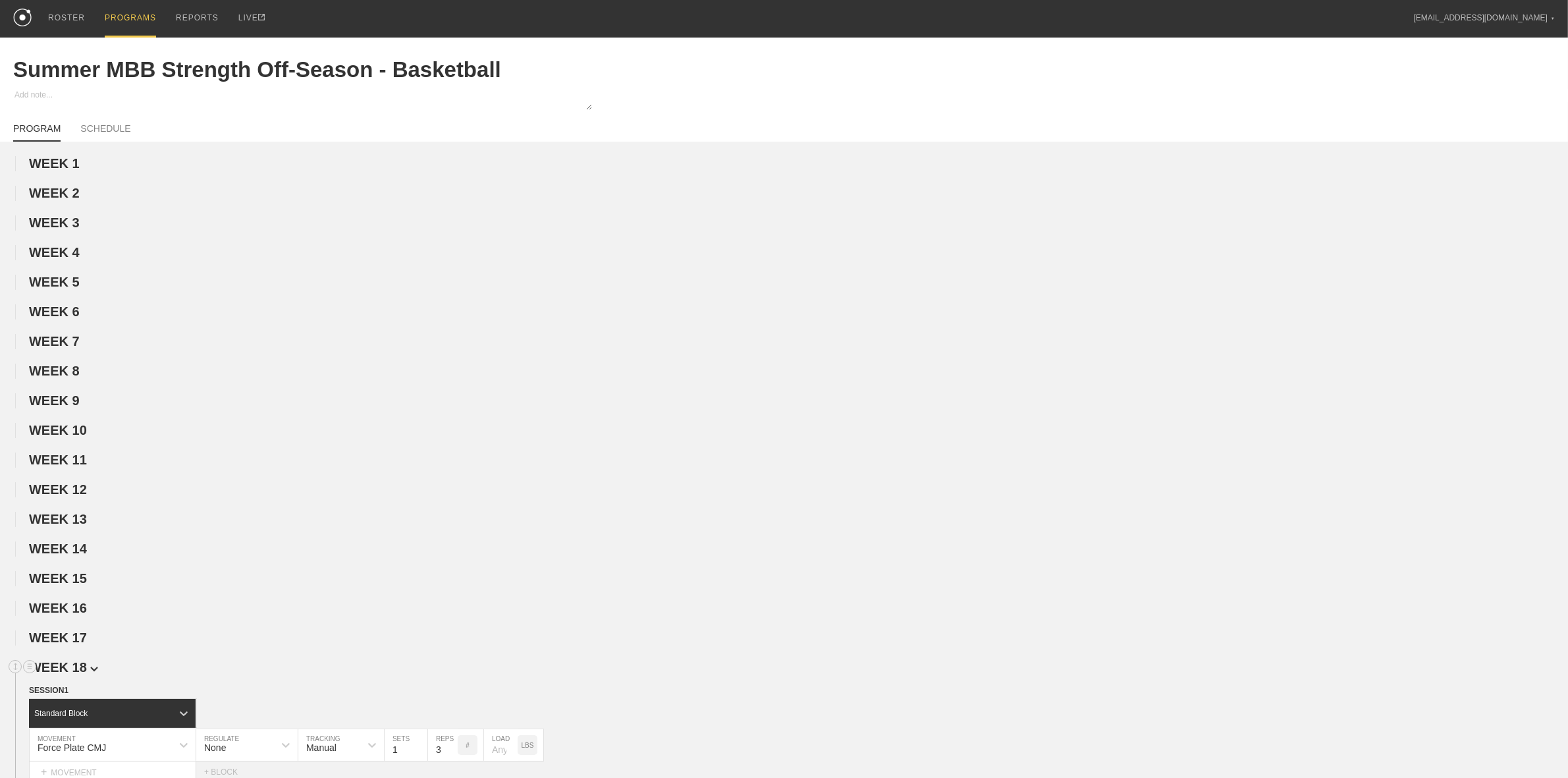
click at [70, 674] on span "WEEK 18" at bounding box center [63, 667] width 69 height 14
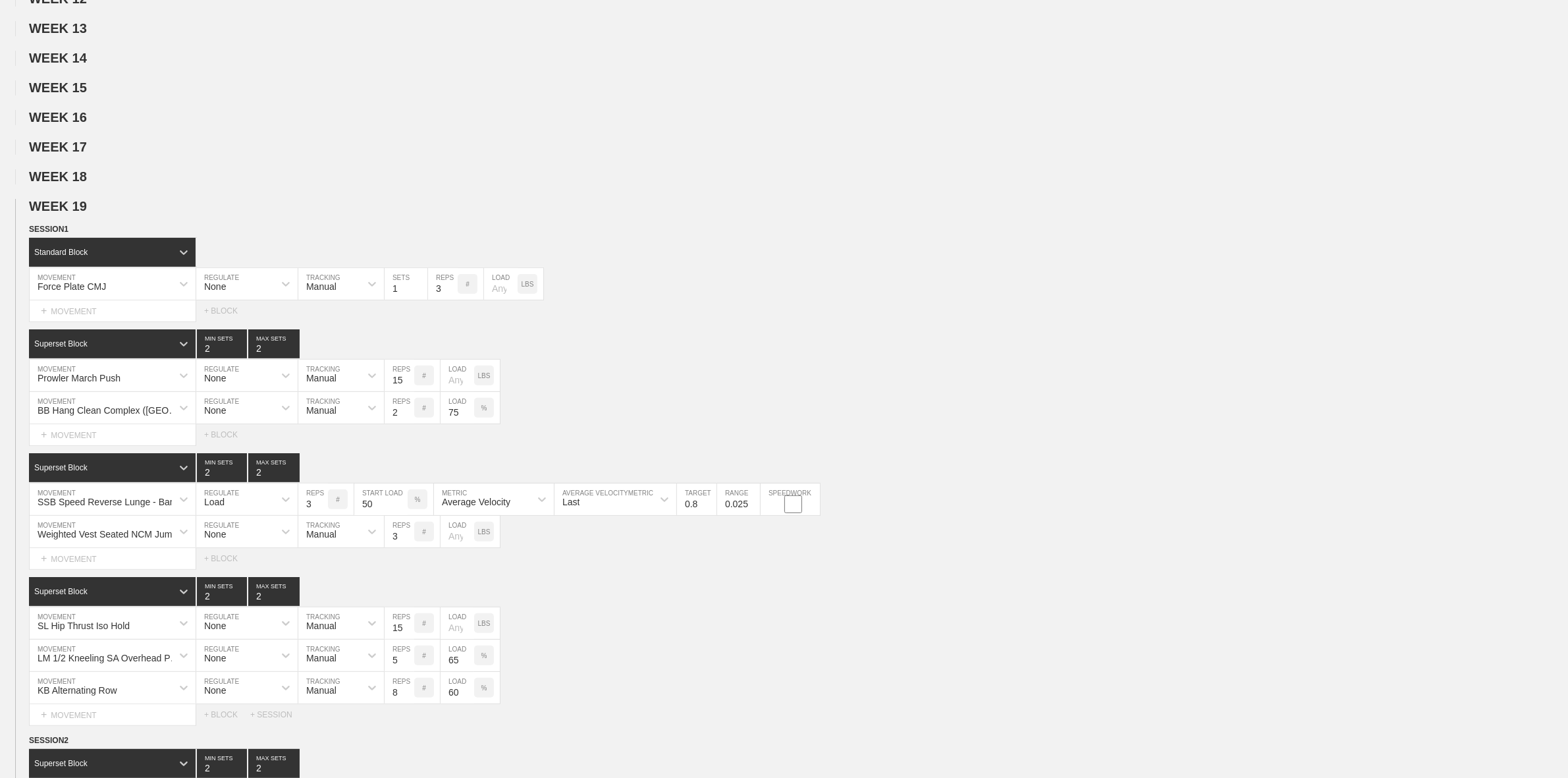
scroll to position [494, 0]
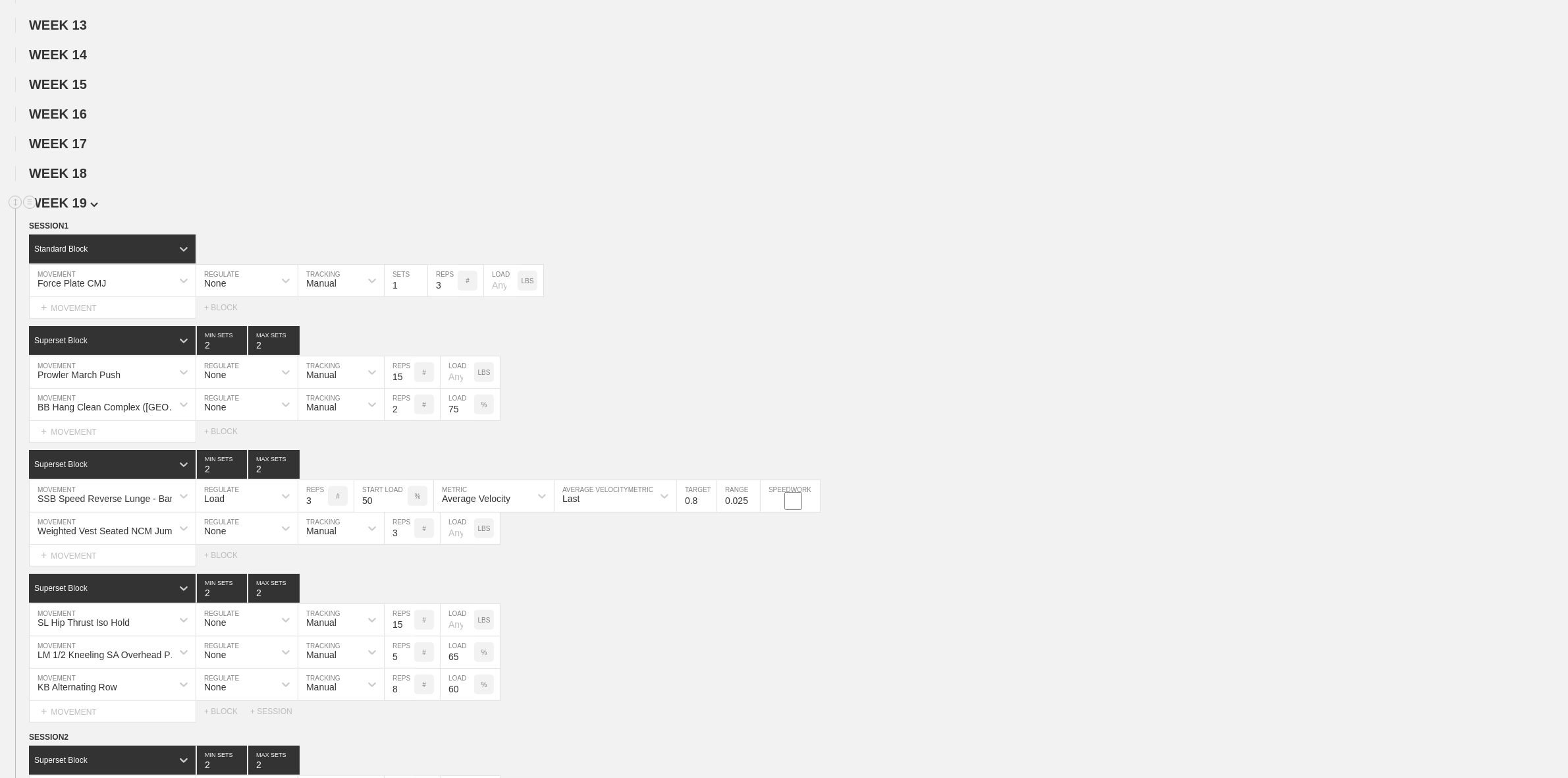
click at [73, 209] on span "WEEK 19" at bounding box center [63, 202] width 69 height 14
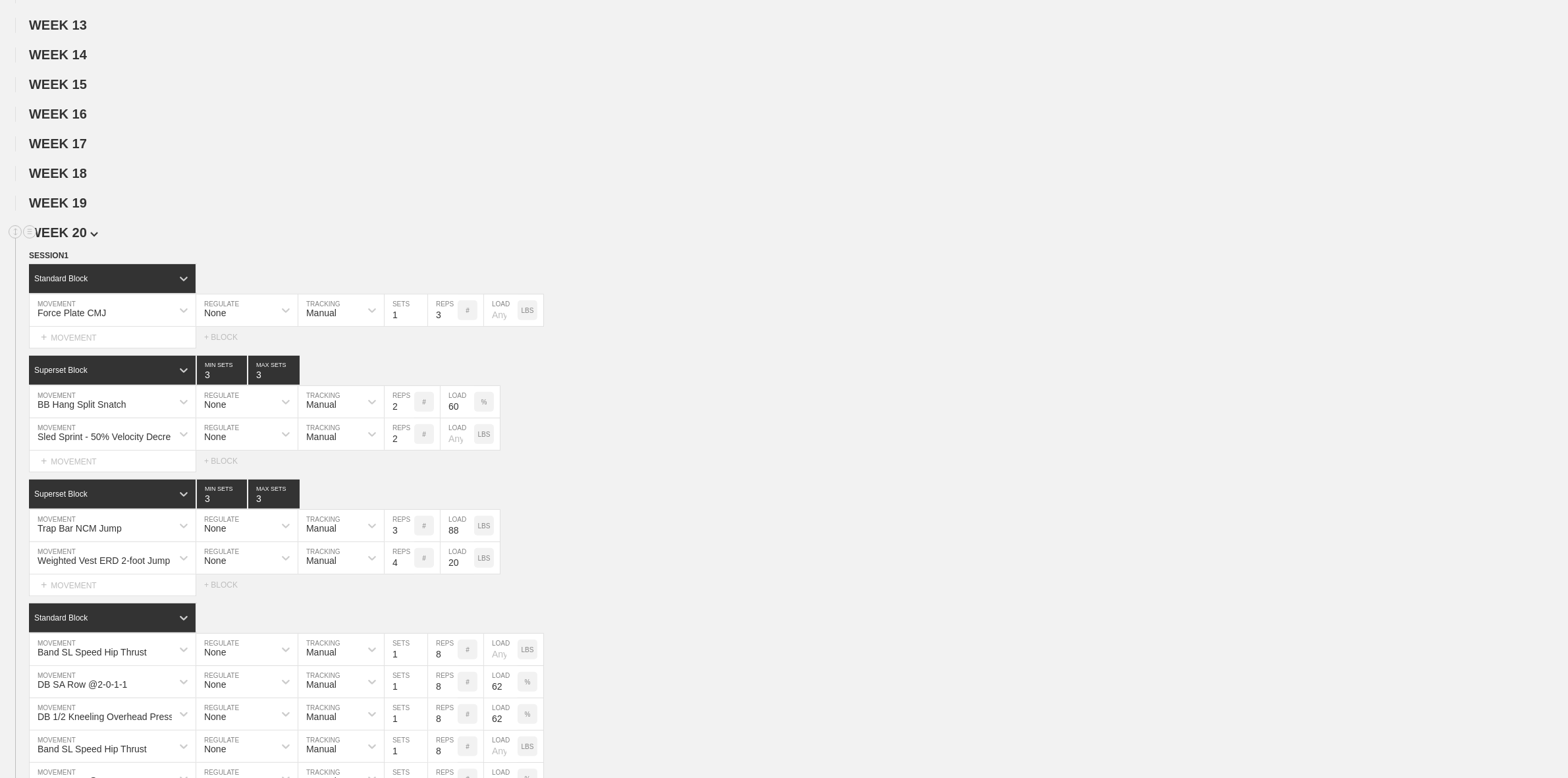
click at [74, 240] on span "WEEK 20" at bounding box center [63, 232] width 69 height 14
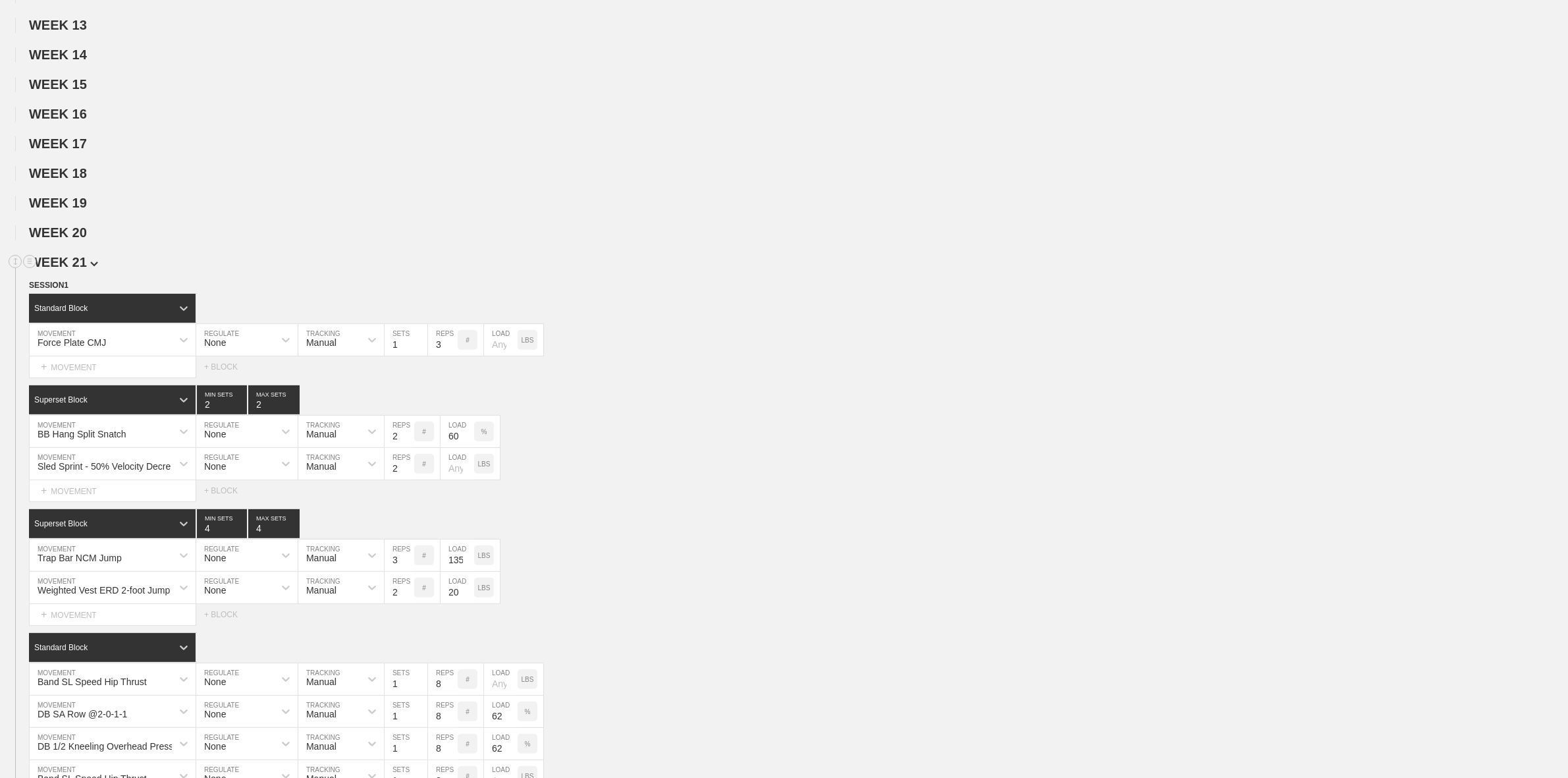
click at [73, 270] on span "WEEK 21" at bounding box center [63, 261] width 69 height 14
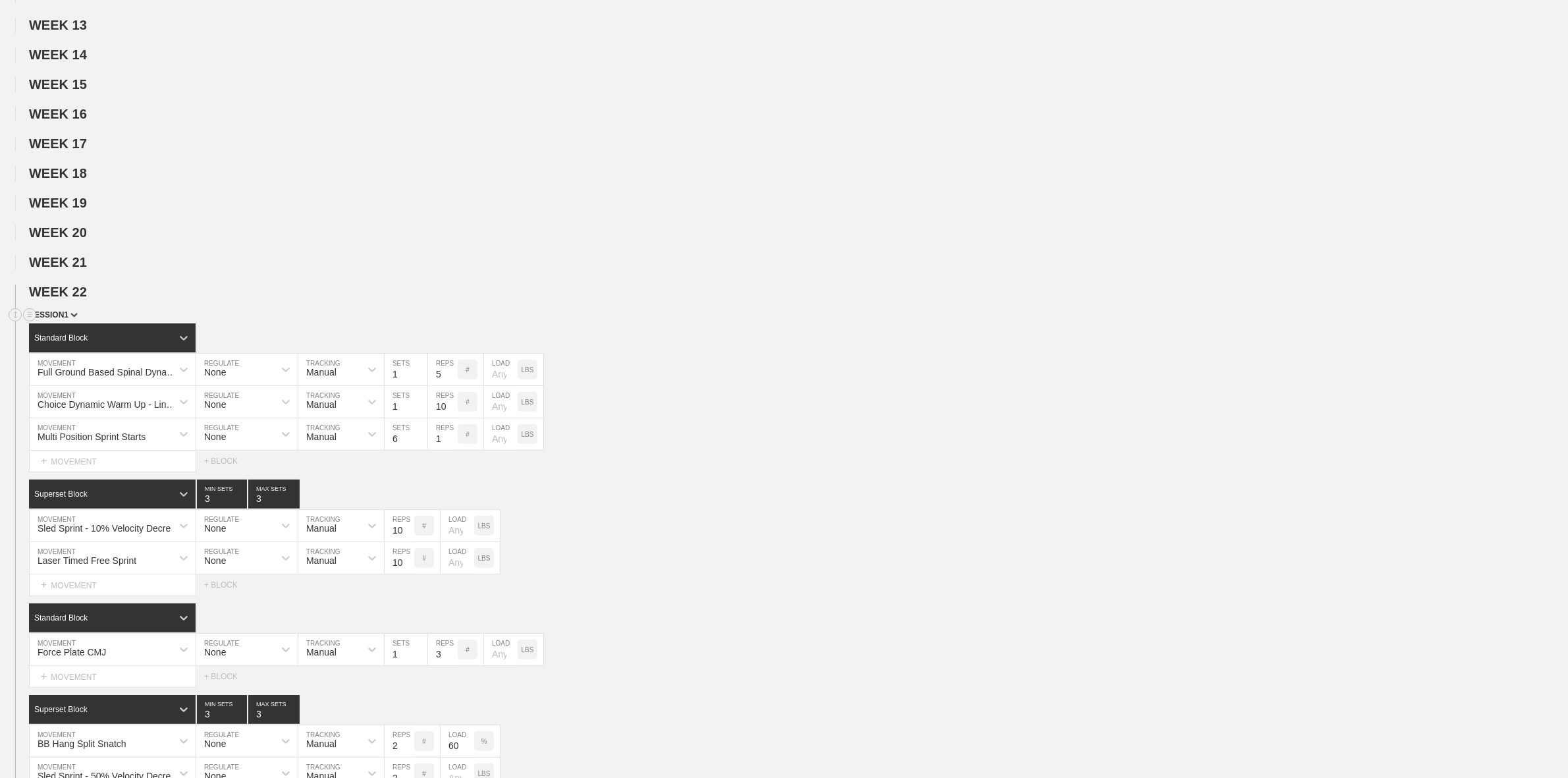
click at [58, 320] on span "SESSION 1" at bounding box center [53, 315] width 48 height 9
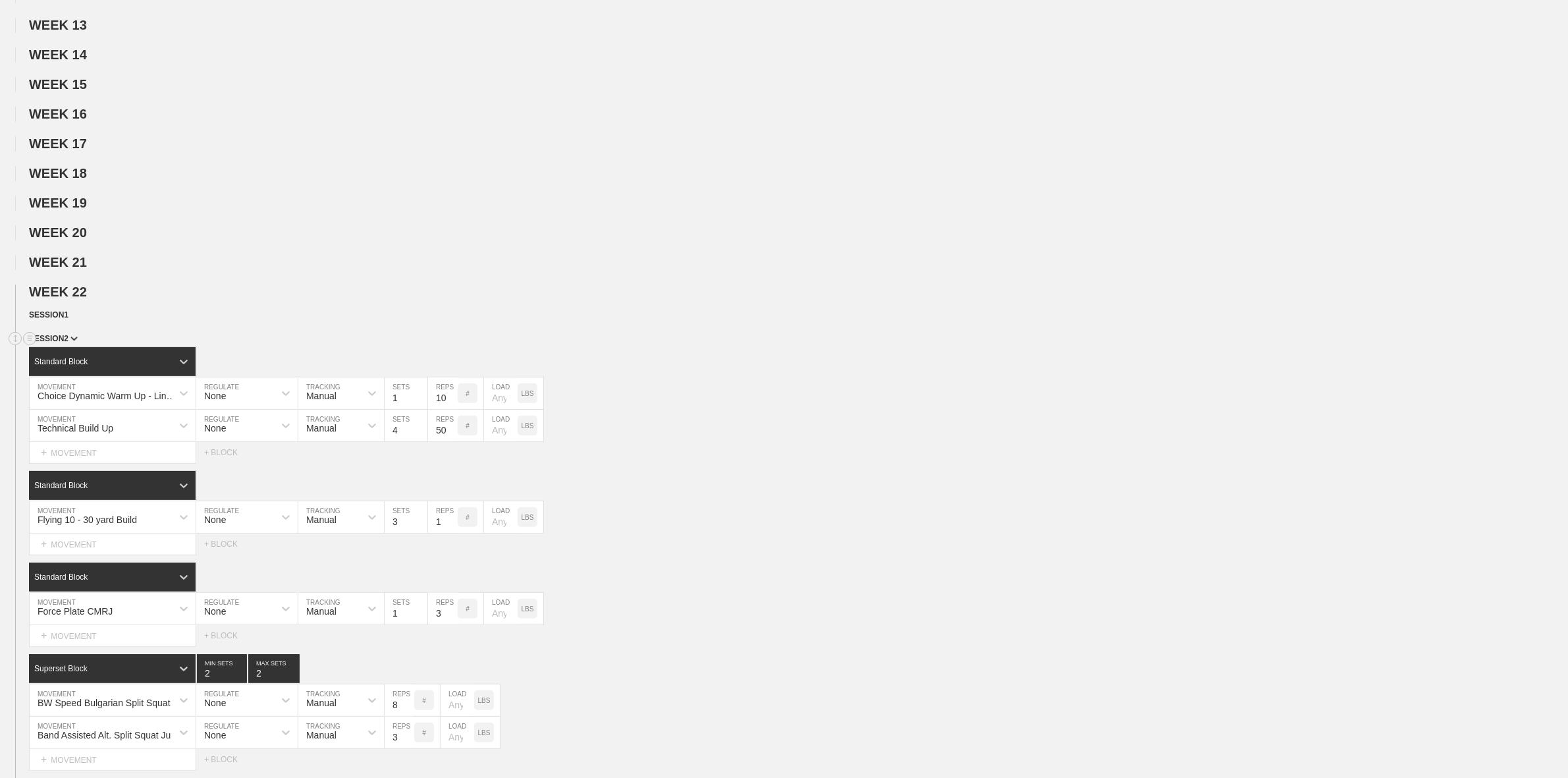
click at [64, 343] on span "SESSION 2" at bounding box center [53, 338] width 48 height 9
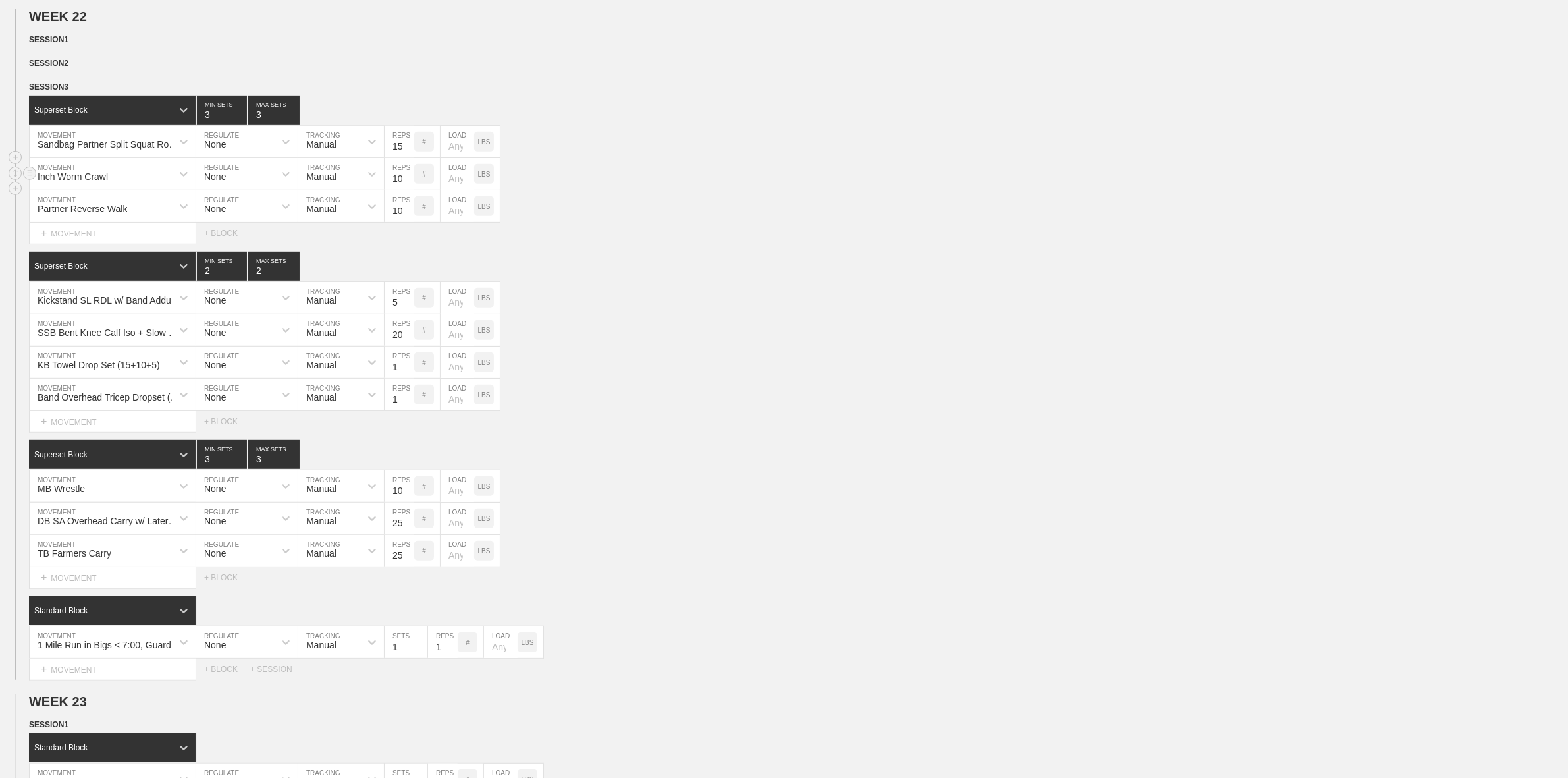
scroll to position [741, 0]
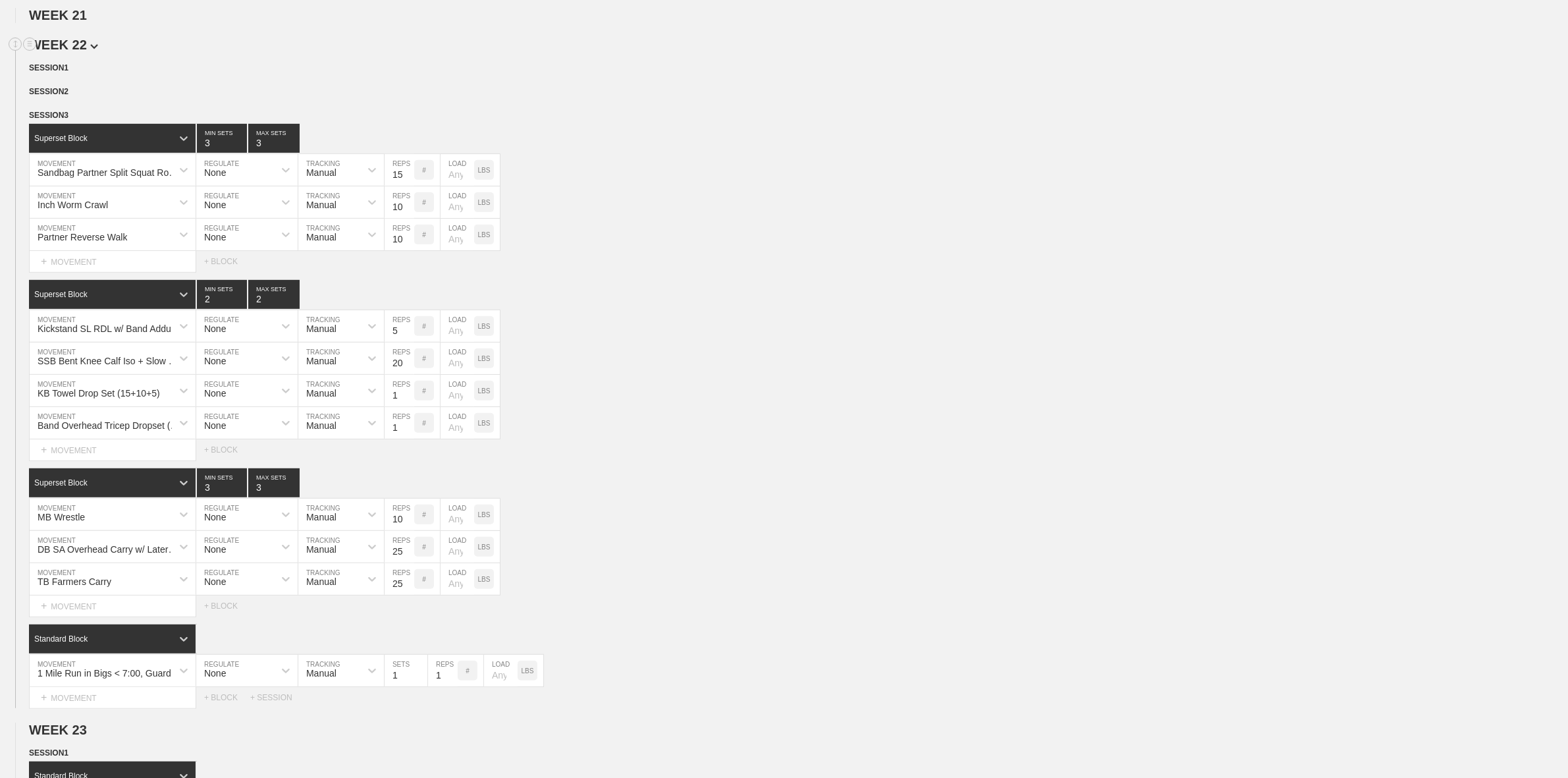
click at [96, 53] on h2 "WEEK 22" at bounding box center [799, 45] width 1539 height 15
click at [90, 49] on img at bounding box center [93, 47] width 8 height 5
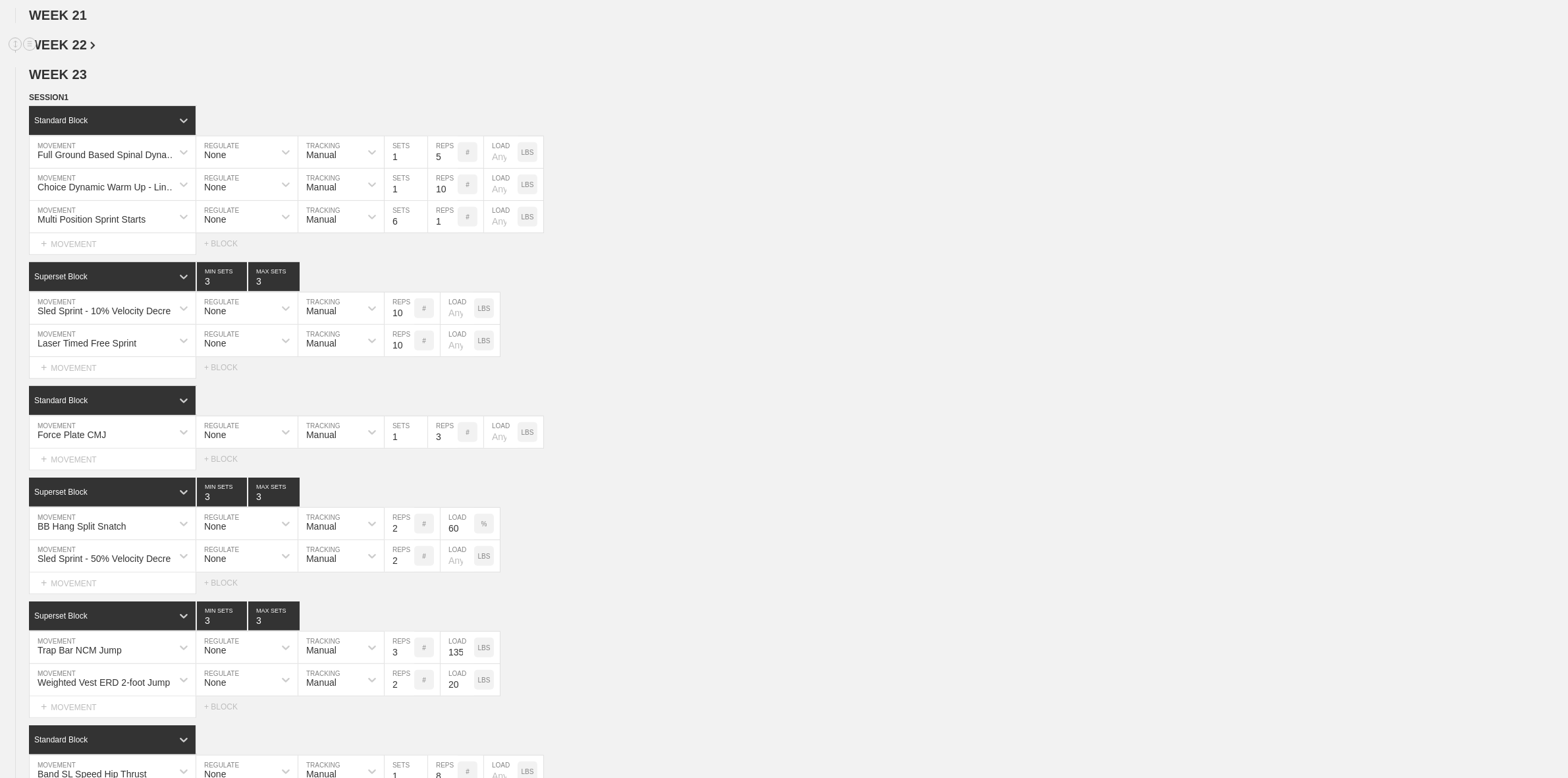
click at [90, 49] on img at bounding box center [93, 45] width 5 height 8
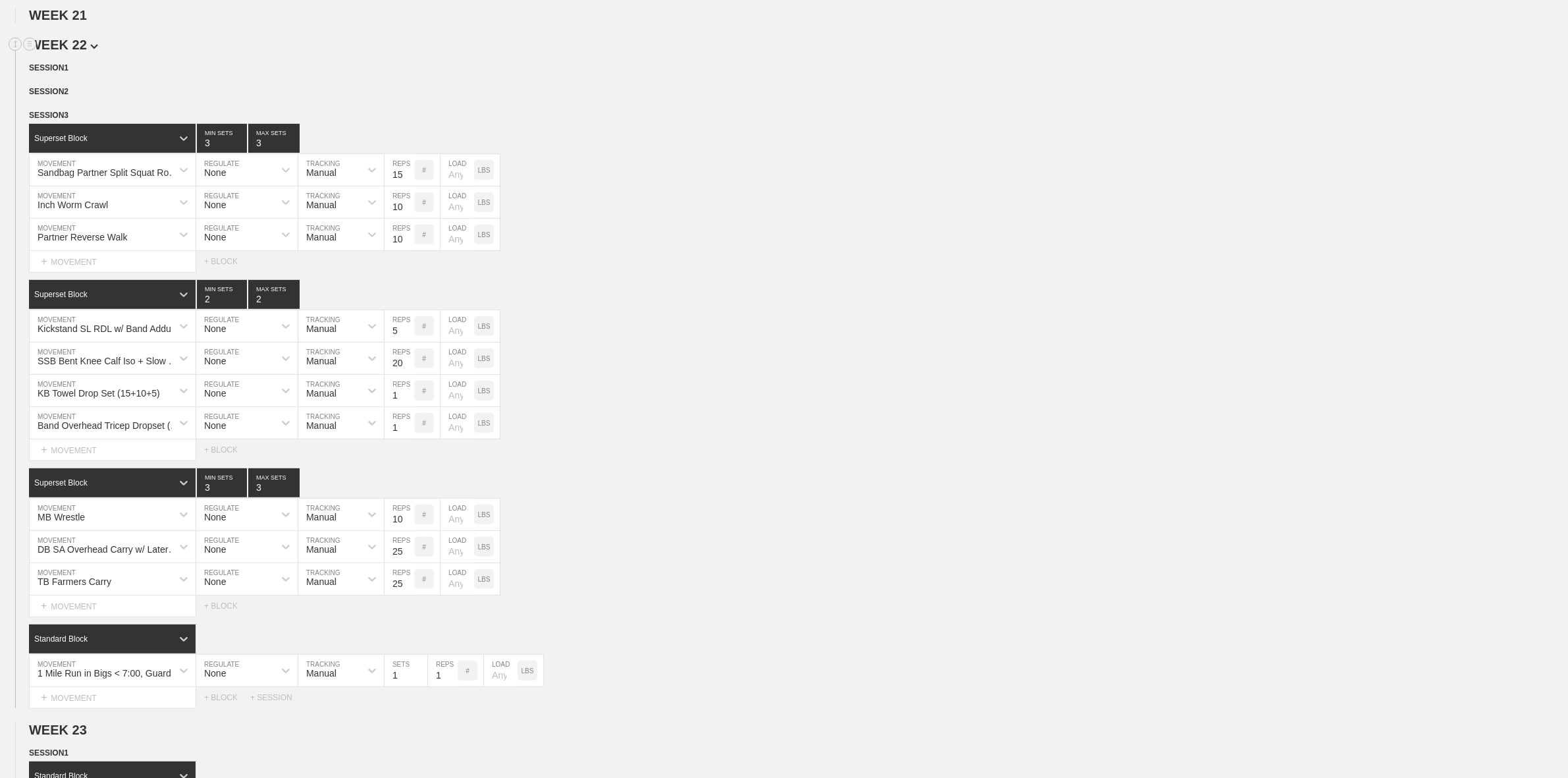
click at [90, 49] on img at bounding box center [93, 47] width 8 height 5
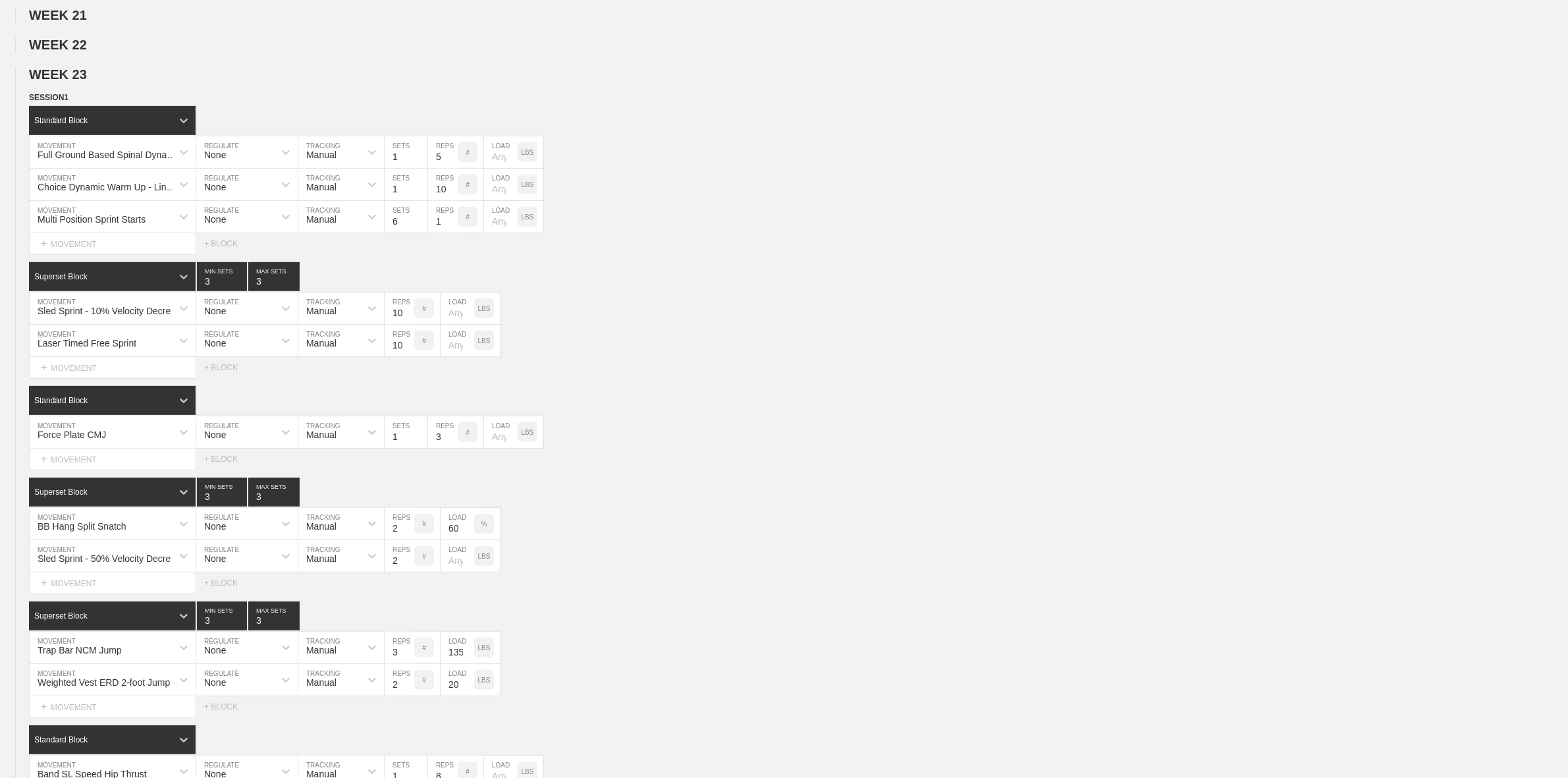
click at [81, 82] on span "WEEK 23" at bounding box center [58, 73] width 58 height 14
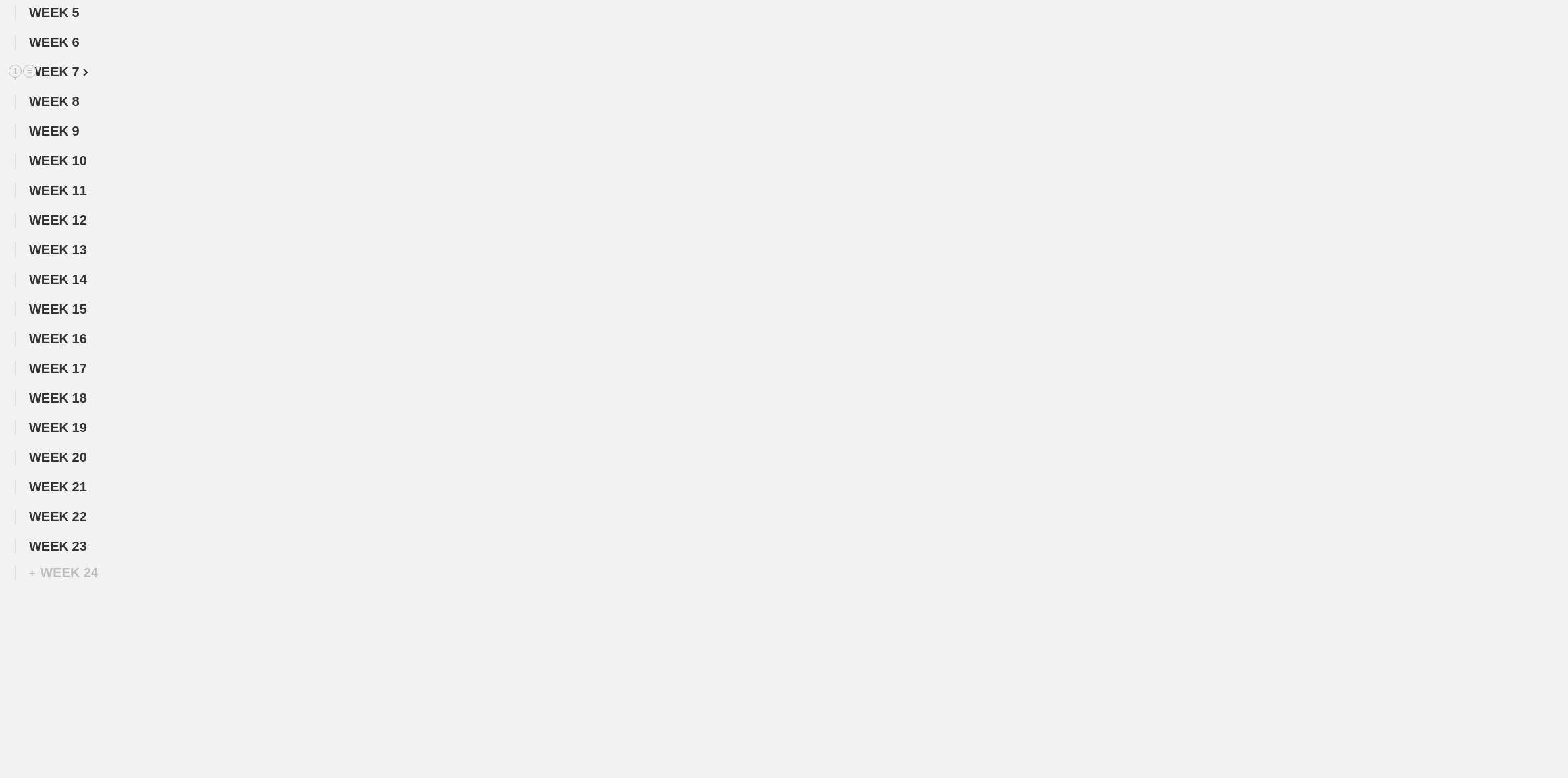
scroll to position [282, 0]
click at [79, 518] on span "WEEK 22" at bounding box center [63, 516] width 67 height 14
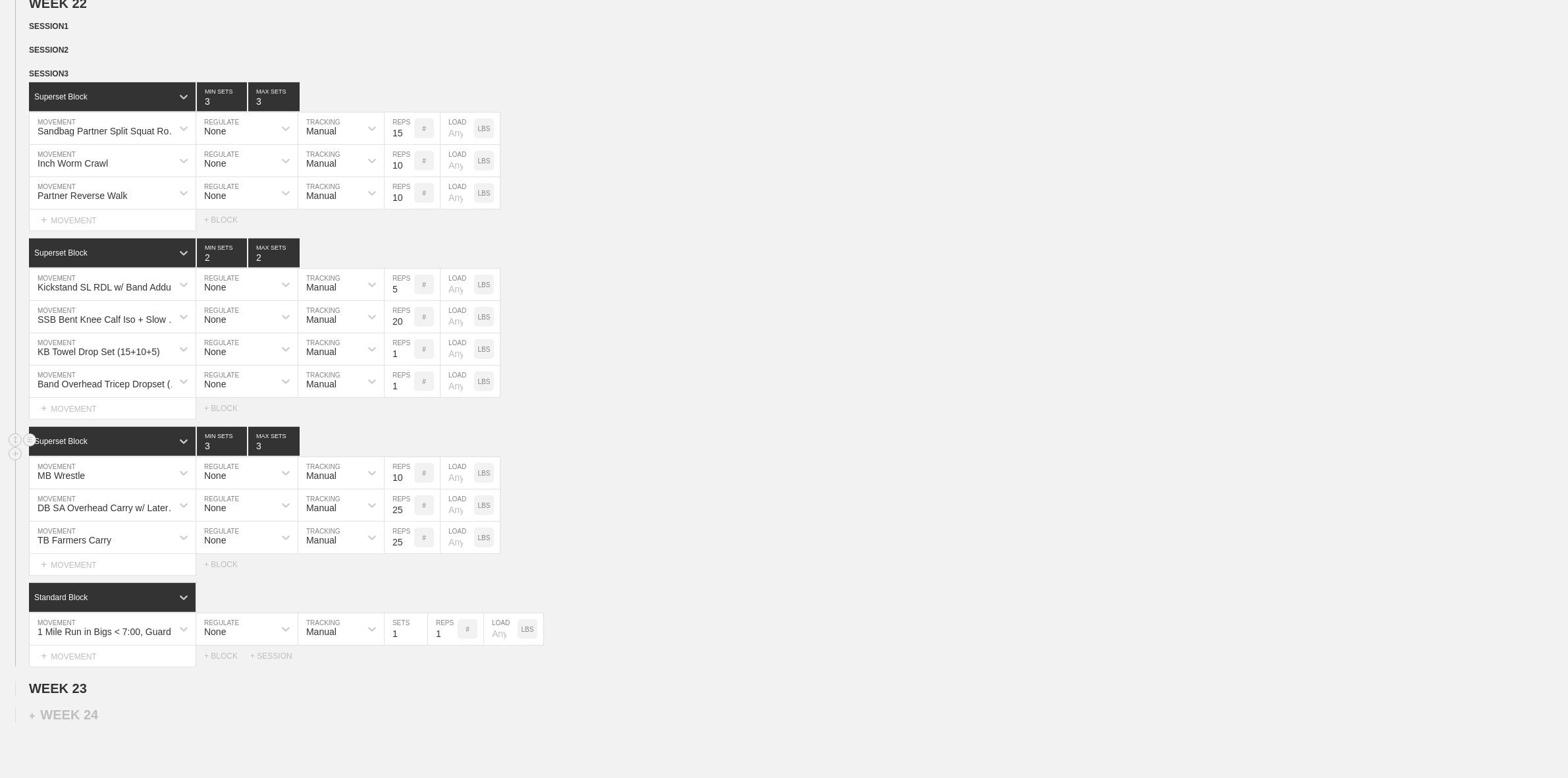
scroll to position [823, 0]
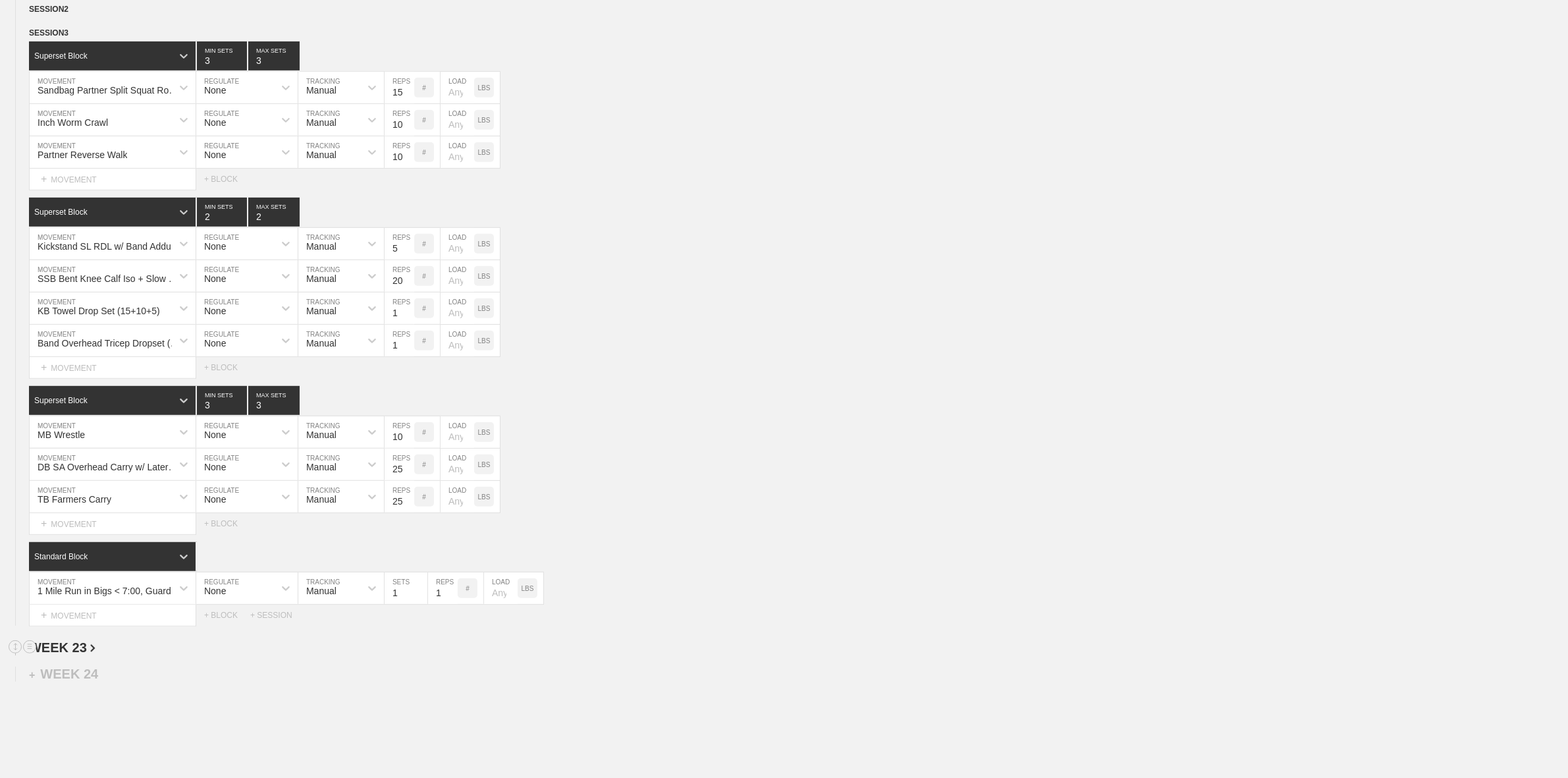
click at [817, 655] on h2 "WEEK 23" at bounding box center [799, 648] width 1539 height 15
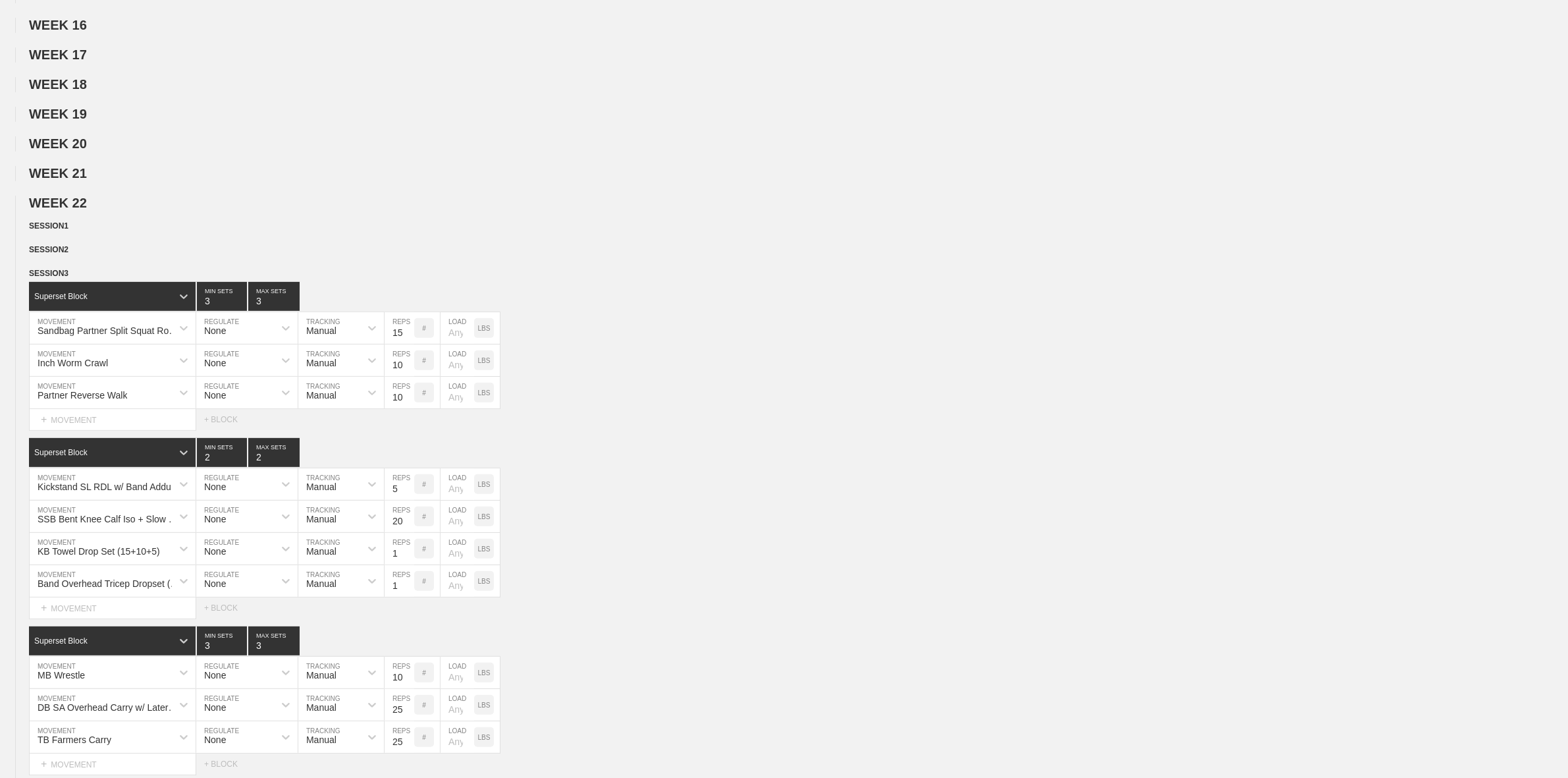
scroll to position [692, 0]
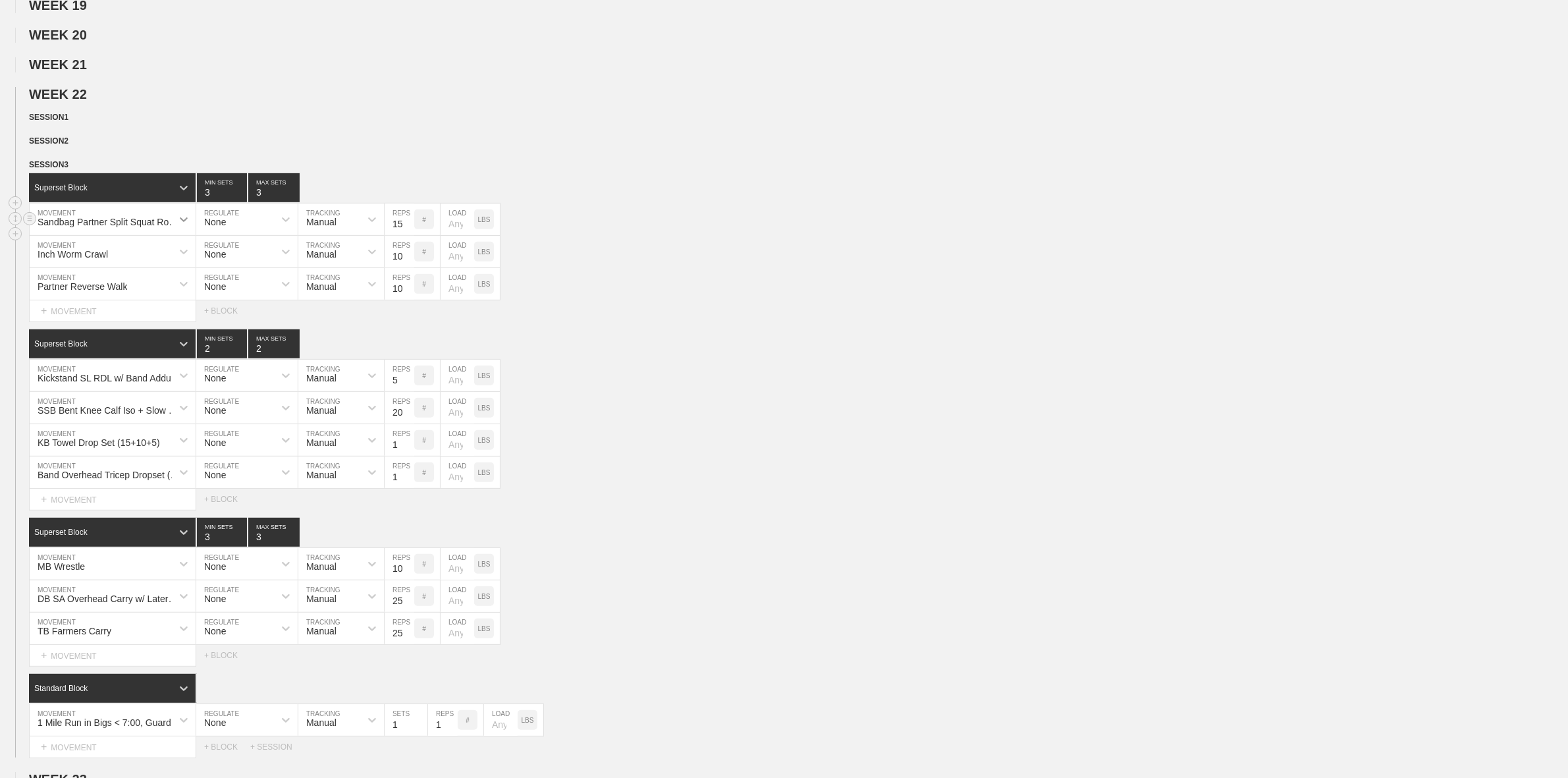
click at [183, 222] on icon at bounding box center [183, 220] width 8 height 5
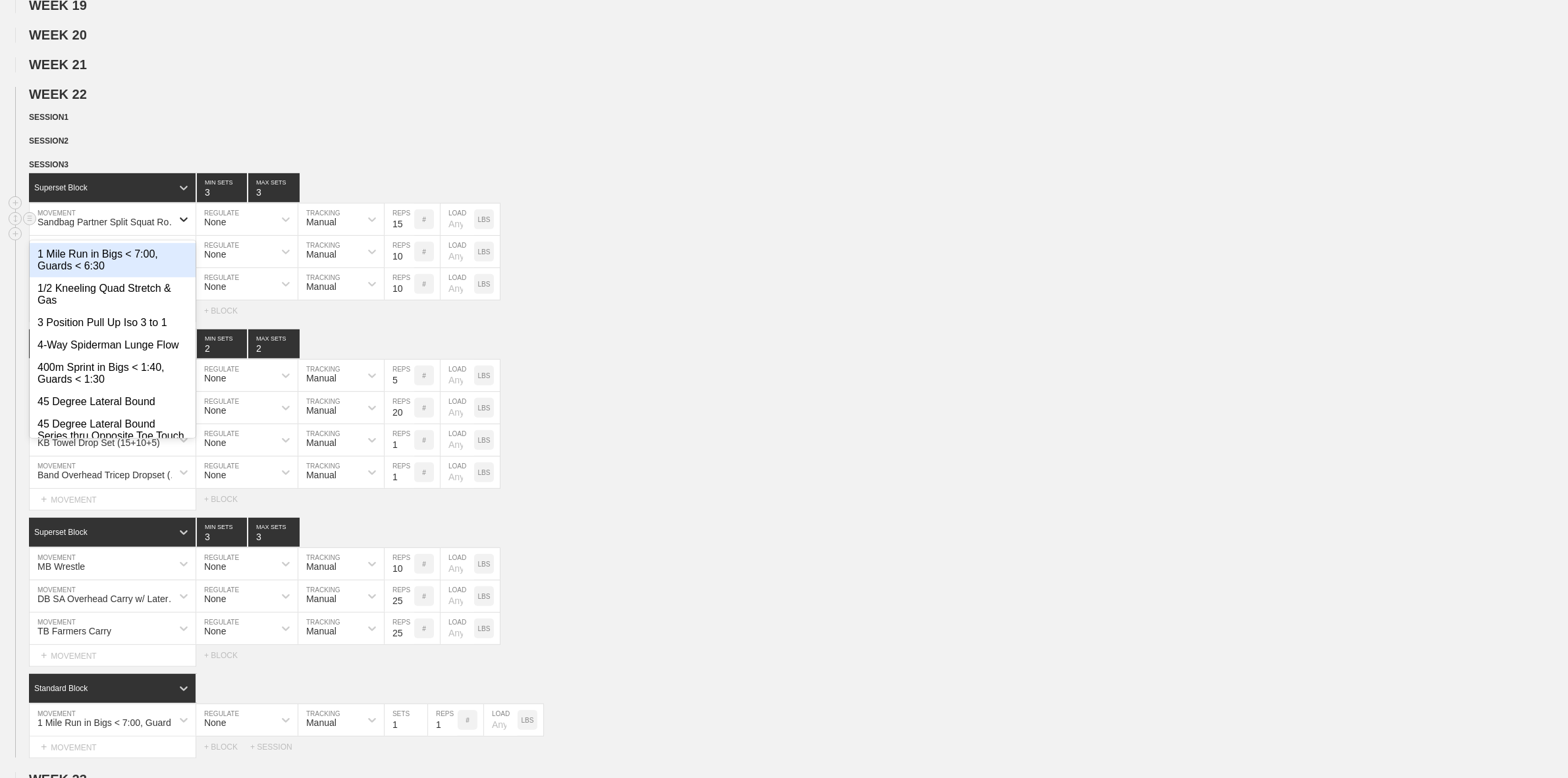
click at [183, 222] on icon at bounding box center [183, 220] width 8 height 5
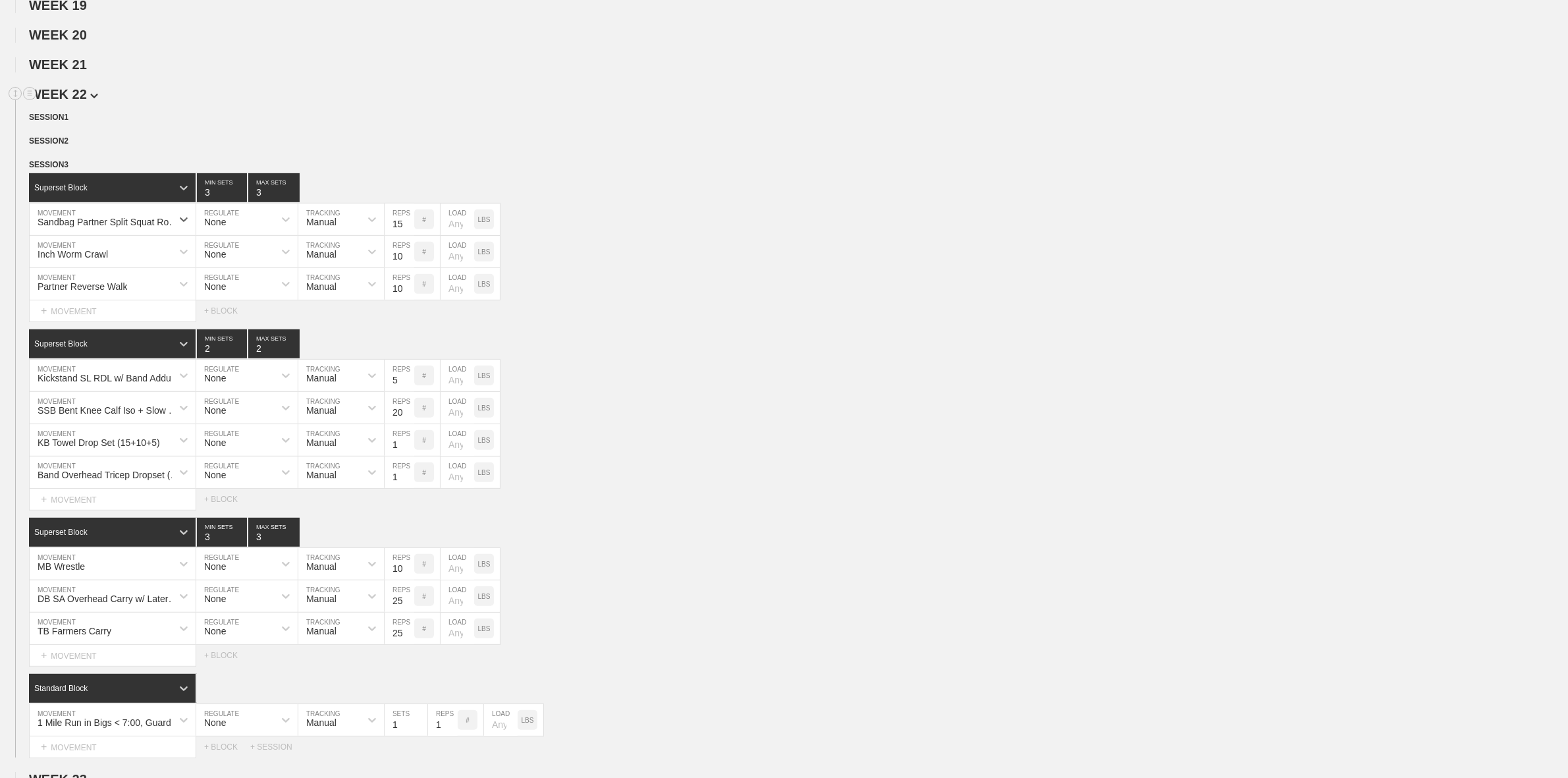
click at [890, 99] on h2 "WEEK 22" at bounding box center [799, 94] width 1539 height 15
